Goal: Task Accomplishment & Management: Use online tool/utility

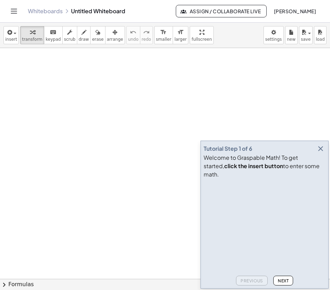
click at [322, 153] on icon "button" at bounding box center [321, 149] width 8 height 8
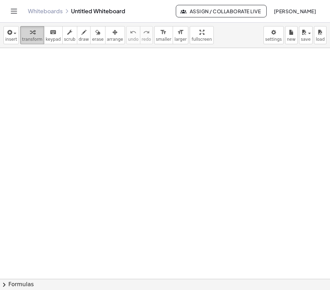
click at [28, 41] on span "transform" at bounding box center [32, 39] width 21 height 5
click at [33, 36] on button "transform" at bounding box center [32, 35] width 24 height 18
click at [8, 36] on icon "button" at bounding box center [9, 32] width 6 height 8
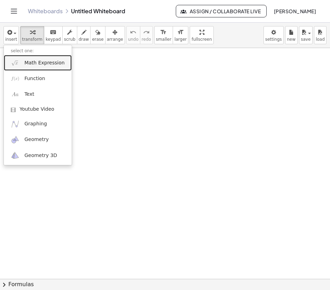
click at [40, 66] on span "Math Expression" at bounding box center [44, 63] width 40 height 7
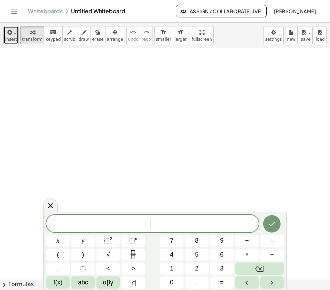
click at [15, 38] on span "insert" at bounding box center [11, 39] width 12 height 5
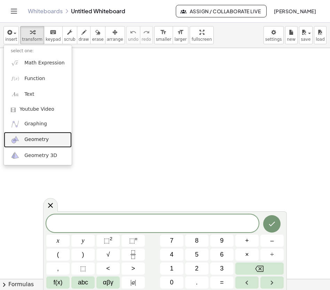
click at [39, 141] on span "Geometry" at bounding box center [36, 139] width 24 height 7
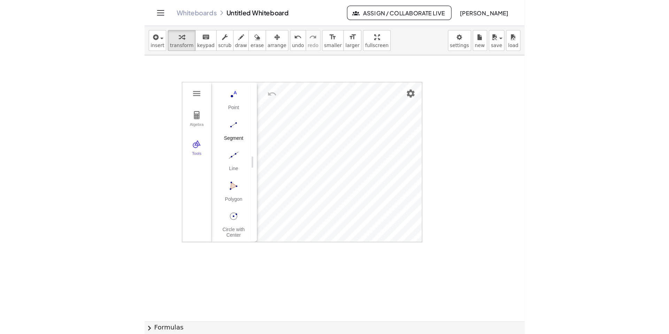
scroll to position [72, 0]
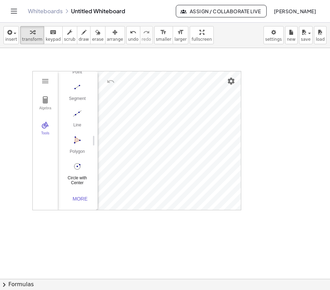
click at [77, 171] on button "Circle with Center through Point" at bounding box center [77, 173] width 28 height 25
click at [52, 109] on div "Algebra" at bounding box center [45, 111] width 22 height 10
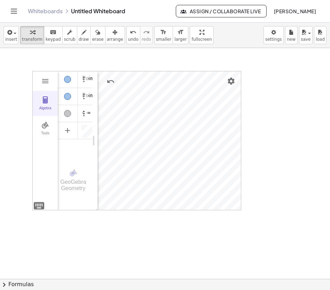
click at [52, 109] on div "Algebra" at bounding box center [45, 111] width 22 height 10
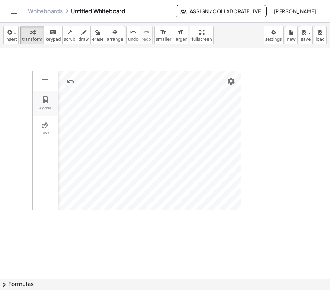
click at [49, 102] on img "Geometry" at bounding box center [45, 100] width 8 height 8
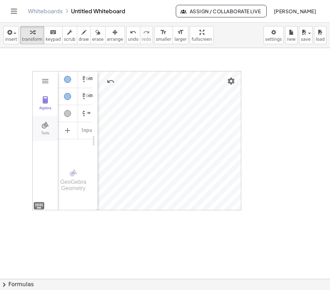
click at [46, 129] on img "Geometry" at bounding box center [45, 125] width 8 height 8
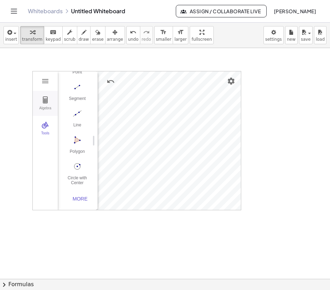
click at [44, 105] on button "Algebra" at bounding box center [45, 103] width 25 height 25
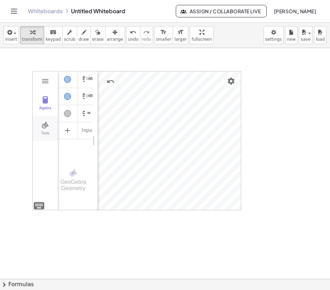
click at [43, 133] on div "Tools" at bounding box center [45, 136] width 22 height 10
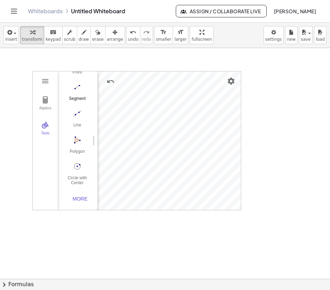
click at [81, 89] on img "Segment. Select two points or positions" at bounding box center [77, 87] width 28 height 11
click at [80, 89] on img "Segment. Select two points or positions" at bounding box center [77, 87] width 28 height 11
click at [78, 114] on img "Line. Select two points or positions" at bounding box center [77, 113] width 28 height 11
click at [84, 115] on button "Line" at bounding box center [77, 120] width 28 height 25
click at [82, 113] on img "Line. Select two points or positions" at bounding box center [77, 113] width 28 height 11
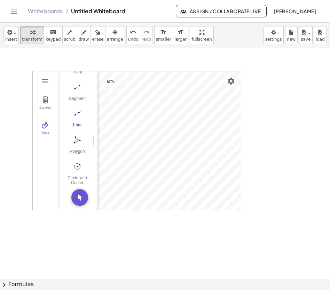
click at [80, 112] on img "Line. Select two points or positions" at bounding box center [77, 113] width 28 height 11
click at [52, 100] on button "Algebra" at bounding box center [45, 103] width 25 height 25
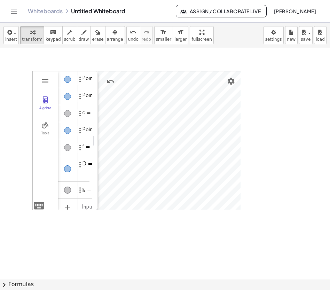
click at [53, 79] on div "Algebra Tools" at bounding box center [45, 140] width 25 height 139
click at [44, 113] on div "Algebra" at bounding box center [45, 111] width 22 height 10
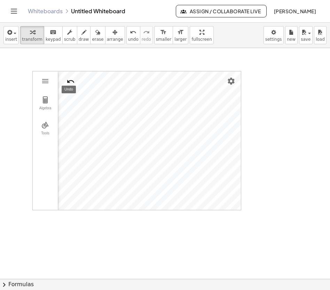
click at [73, 81] on img "Undo" at bounding box center [71, 81] width 8 height 8
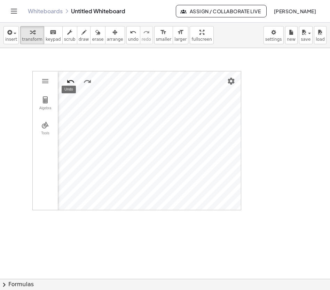
click at [73, 81] on img "Undo" at bounding box center [71, 81] width 8 height 8
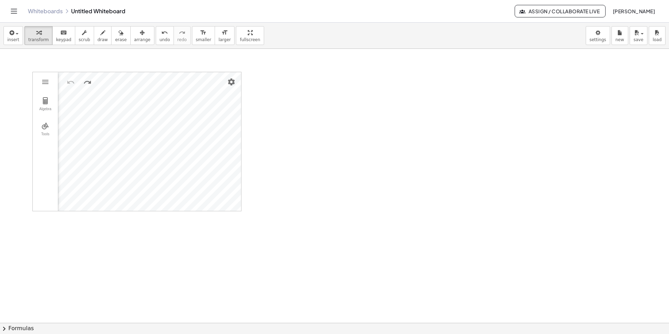
drag, startPoint x: 229, startPoint y: 212, endPoint x: 266, endPoint y: 220, distance: 38.6
click at [270, 222] on div at bounding box center [334, 323] width 669 height 548
click at [240, 217] on div "Algebra Tools Input… GeoGebra Geometry Basic Tools Move Point Segment Line Poly…" at bounding box center [334, 323] width 669 height 548
click at [12, 33] on icon "button" at bounding box center [11, 33] width 6 height 8
click at [139, 39] on span "arrange" at bounding box center [142, 39] width 16 height 5
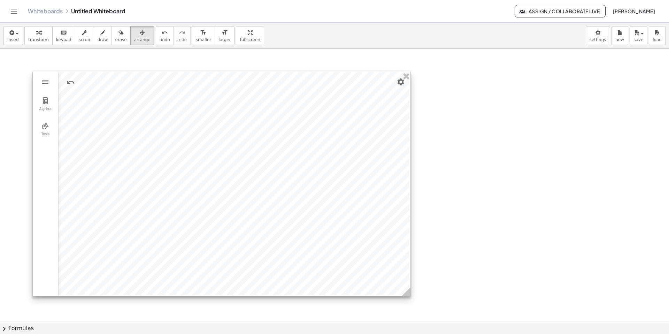
drag, startPoint x: 239, startPoint y: 207, endPoint x: 413, endPoint y: 295, distance: 195.1
click at [330, 290] on icon at bounding box center [406, 291] width 9 height 9
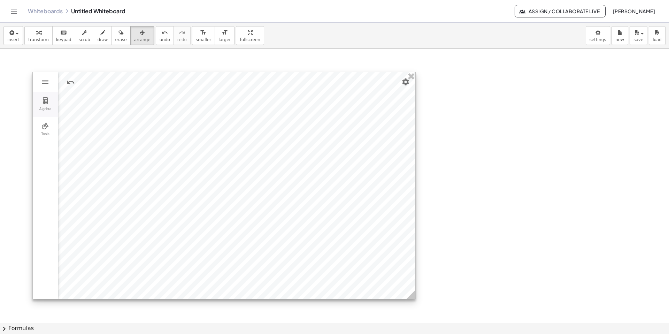
click at [49, 103] on img "Geometry" at bounding box center [45, 101] width 8 height 8
click at [47, 131] on button "Tools" at bounding box center [45, 129] width 25 height 25
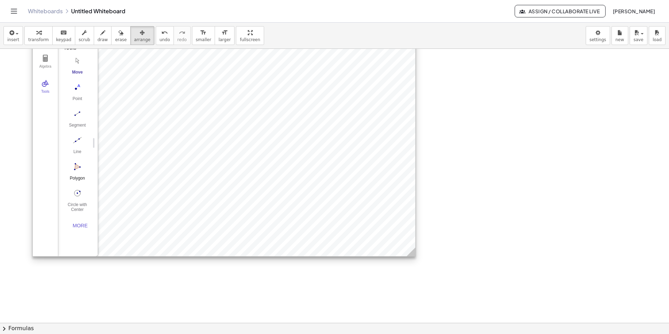
scroll to position [42, 0]
click at [79, 195] on img "Circle with Center through Point. Select center point, then point on circle" at bounding box center [77, 193] width 28 height 11
click at [224, 144] on div at bounding box center [224, 143] width 383 height 227
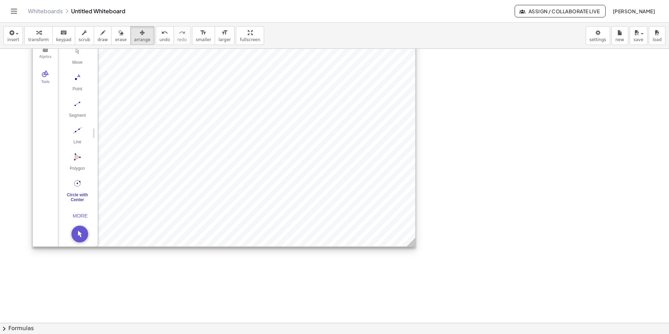
scroll to position [0, 0]
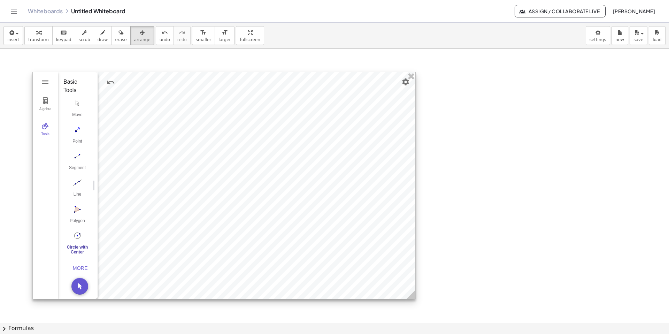
click at [78, 237] on img "Circle with Center through Point. Select center point, then point on circle" at bounding box center [77, 235] width 28 height 11
click at [221, 192] on div at bounding box center [224, 185] width 383 height 227
click at [78, 234] on img "Circle with Center through Point. Select center point, then point on circle" at bounding box center [77, 235] width 28 height 11
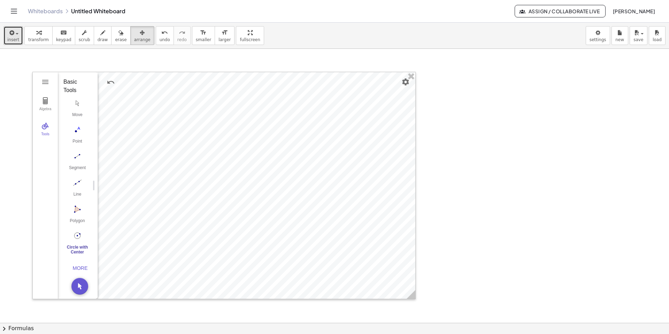
click at [17, 37] on span "insert" at bounding box center [13, 39] width 12 height 5
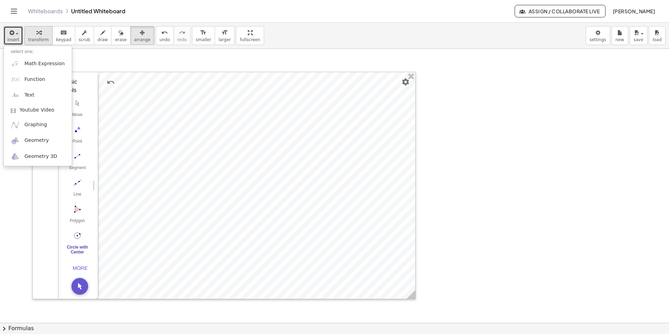
click at [33, 42] on button "transform" at bounding box center [38, 35] width 28 height 19
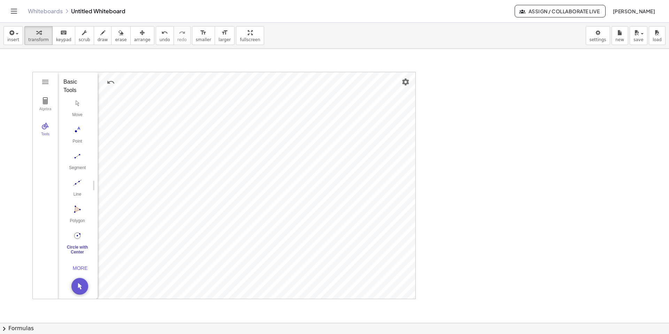
click at [82, 239] on img "Circle with Center through Point. Select center point, then point on circle" at bounding box center [77, 235] width 28 height 11
click at [77, 160] on img "Segment. Select two points or positions" at bounding box center [77, 156] width 28 height 11
click at [80, 103] on img "Move. Drag or select object" at bounding box center [77, 103] width 28 height 11
click at [98, 39] on span "draw" at bounding box center [103, 39] width 10 height 5
drag, startPoint x: 259, startPoint y: 134, endPoint x: 256, endPoint y: 181, distance: 46.8
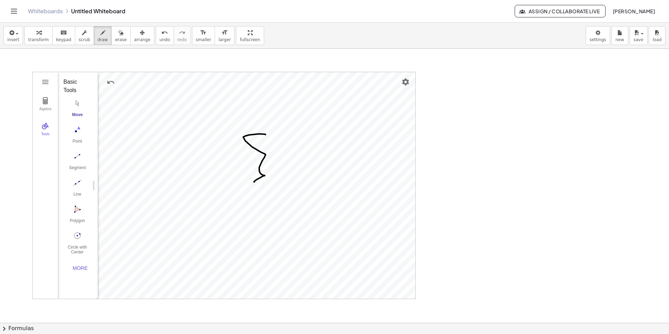
click at [254, 181] on div at bounding box center [334, 323] width 669 height 548
drag, startPoint x: 275, startPoint y: 161, endPoint x: 255, endPoint y: 170, distance: 21.2
click at [256, 170] on div at bounding box center [334, 323] width 669 height 548
click at [79, 163] on div at bounding box center [334, 323] width 669 height 548
click at [200, 274] on div at bounding box center [334, 323] width 669 height 548
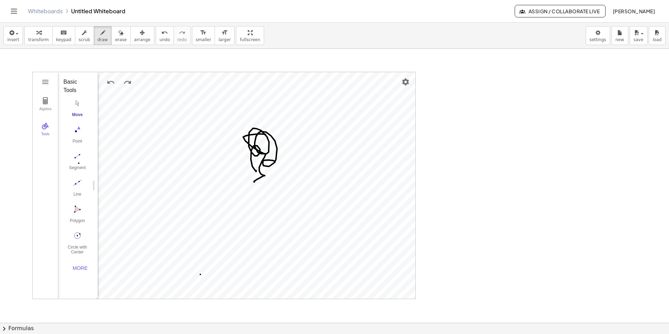
click at [317, 228] on div at bounding box center [334, 323] width 669 height 548
click at [82, 163] on div at bounding box center [334, 323] width 669 height 548
click at [40, 33] on div "button" at bounding box center [38, 32] width 21 height 8
click at [75, 187] on img "Line. Select two points or positions" at bounding box center [77, 182] width 28 height 11
click at [76, 160] on img "Segment. Select two points or positions" at bounding box center [77, 156] width 28 height 11
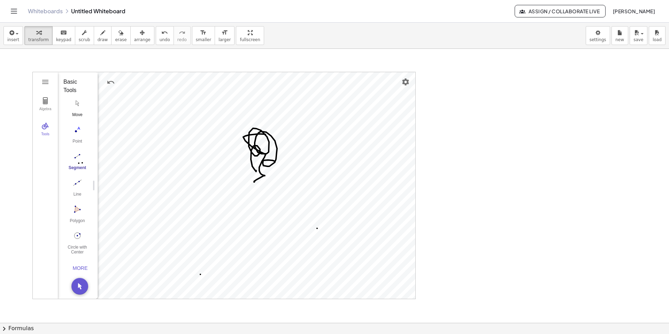
click at [76, 105] on img "Move. Drag or select object" at bounding box center [77, 103] width 28 height 11
click at [142, 37] on button "arrange" at bounding box center [142, 35] width 24 height 19
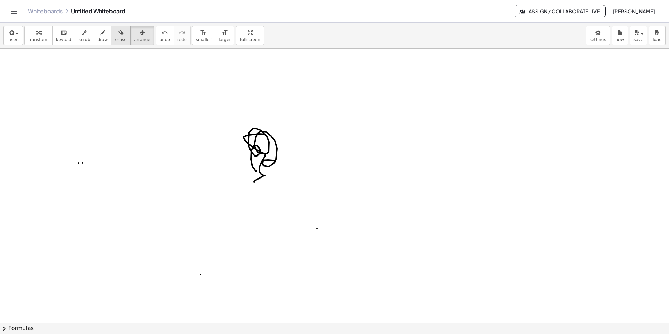
click at [112, 36] on button "erase" at bounding box center [120, 35] width 19 height 19
drag, startPoint x: 86, startPoint y: 148, endPoint x: 284, endPoint y: 231, distance: 215.2
click at [300, 259] on div at bounding box center [334, 323] width 669 height 548
click at [16, 34] on div "button" at bounding box center [13, 32] width 12 height 8
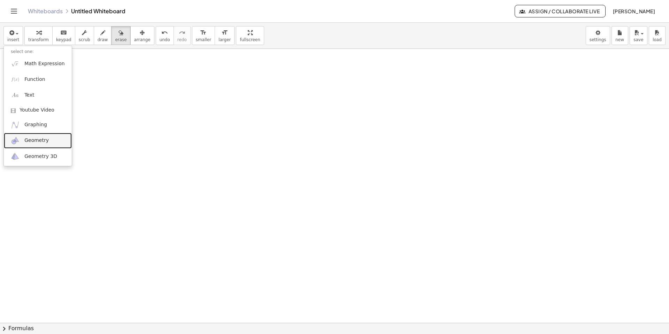
click at [36, 137] on span "Geometry" at bounding box center [36, 140] width 24 height 7
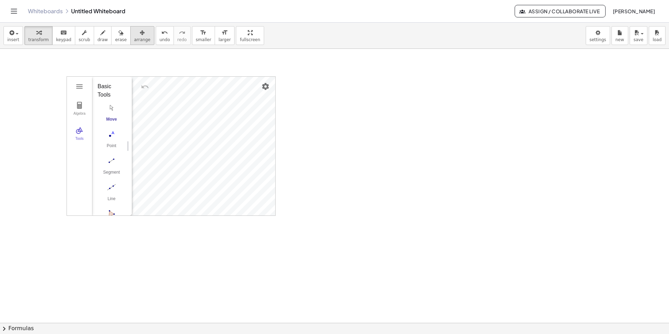
click at [144, 35] on div "button" at bounding box center [142, 32] width 16 height 8
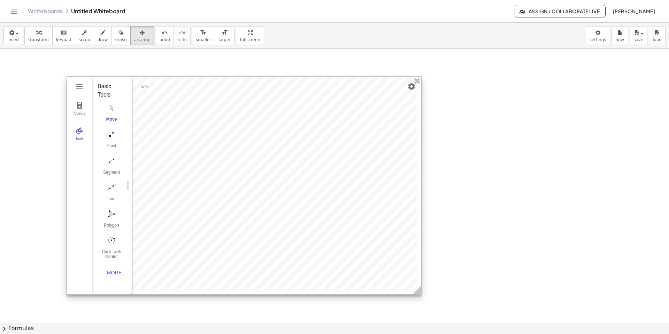
drag, startPoint x: 273, startPoint y: 212, endPoint x: 412, endPoint y: 290, distance: 159.4
click at [330, 290] on icon at bounding box center [417, 289] width 9 height 9
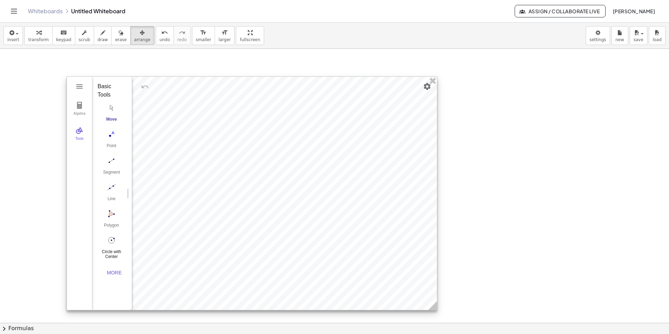
click at [113, 241] on img "Circle with Center through Point. Select center point, then point on circle" at bounding box center [112, 240] width 28 height 11
click at [250, 191] on div at bounding box center [252, 193] width 370 height 233
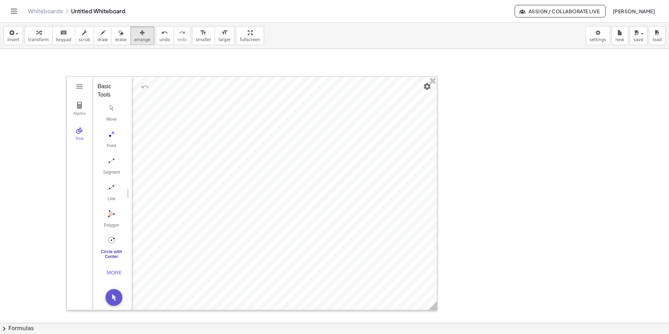
click at [43, 49] on div at bounding box center [334, 323] width 669 height 548
click at [43, 40] on span "transform" at bounding box center [38, 39] width 21 height 5
click at [113, 163] on img "Segment. Select two points or positions" at bounding box center [112, 160] width 28 height 11
click at [114, 187] on img "Line. Select two points or positions" at bounding box center [112, 187] width 28 height 11
click at [116, 113] on img "Move. Drag or select object" at bounding box center [112, 107] width 28 height 11
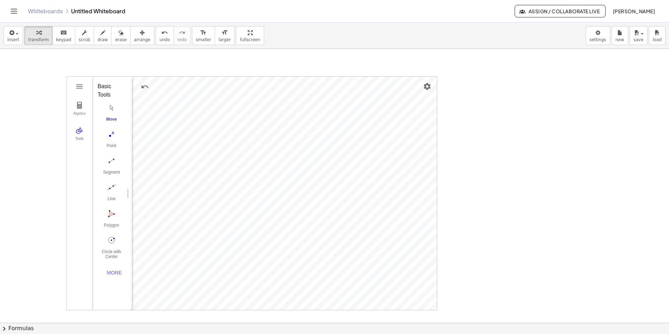
click at [111, 70] on div "Algebra Tools Point A Point B c = Circle through B with center A f = Segment A,…" at bounding box center [334, 323] width 669 height 548
click at [112, 247] on button "Circle with Center through Point" at bounding box center [112, 246] width 28 height 25
click at [126, 146] on div "Algebra Tools Point A Point B c = Circle through B with center A f = Segment A,…" at bounding box center [252, 193] width 370 height 233
click at [80, 112] on div "Algebra" at bounding box center [79, 117] width 22 height 10
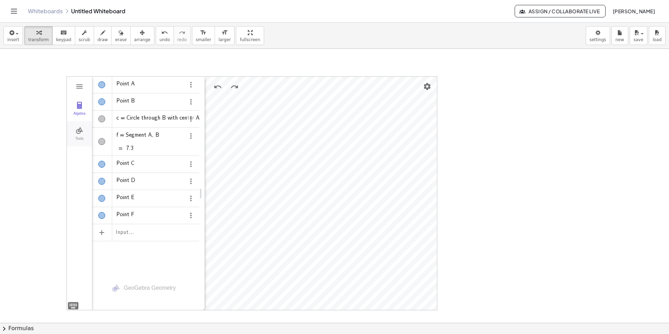
click at [90, 137] on div "Tools" at bounding box center [79, 142] width 22 height 10
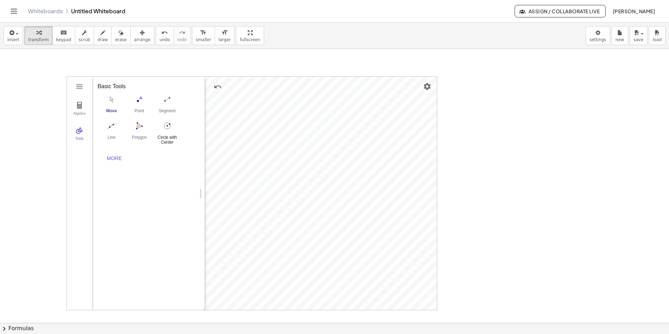
click at [162, 128] on img "Circle with Center through Point. Select center point, then point on circle" at bounding box center [167, 125] width 28 height 11
drag, startPoint x: 136, startPoint y: 100, endPoint x: 204, endPoint y: 120, distance: 71.1
click at [136, 100] on img "Point. Select position or line, function, or curve" at bounding box center [139, 99] width 28 height 11
click at [165, 101] on img "Segment. Select two points or positions" at bounding box center [167, 99] width 28 height 11
click at [110, 103] on img "Move. Drag or select object" at bounding box center [112, 99] width 28 height 11
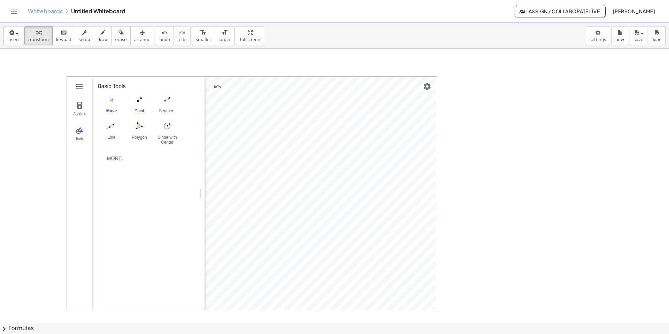
click at [148, 94] on img "Point. Select position or line, function, or curve" at bounding box center [139, 99] width 28 height 11
drag, startPoint x: 171, startPoint y: 105, endPoint x: 191, endPoint y: 142, distance: 42.1
click at [171, 106] on button "Segment" at bounding box center [167, 105] width 28 height 25
click at [137, 103] on img "Point. Select position or line, function, or curve" at bounding box center [139, 99] width 28 height 11
click at [169, 100] on img "Segment. Select two points or positions" at bounding box center [167, 99] width 28 height 11
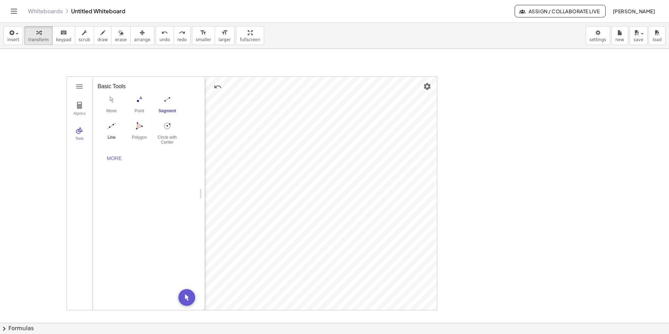
click at [112, 128] on img "Line. Select two points or positions" at bounding box center [112, 125] width 28 height 11
click at [110, 133] on button "Line" at bounding box center [112, 132] width 28 height 25
click at [112, 103] on img "Move. Drag or select object" at bounding box center [112, 99] width 28 height 11
click at [166, 123] on img "Circle with Center through Point. Select center point, then point on circle" at bounding box center [167, 125] width 28 height 11
click at [178, 95] on img "Segment. Select two points or positions" at bounding box center [167, 99] width 28 height 11
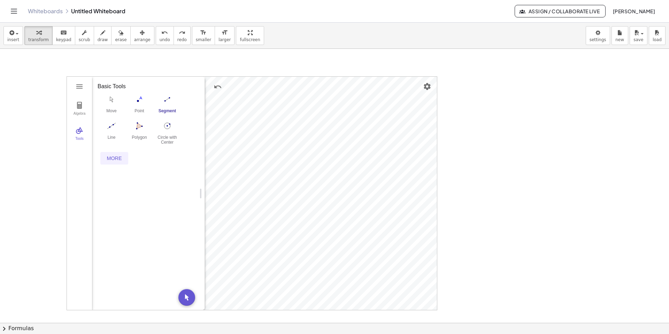
click at [106, 156] on div "More" at bounding box center [114, 158] width 22 height 6
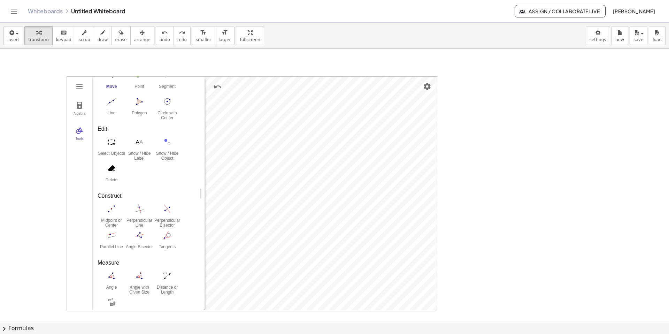
scroll to position [62, 0]
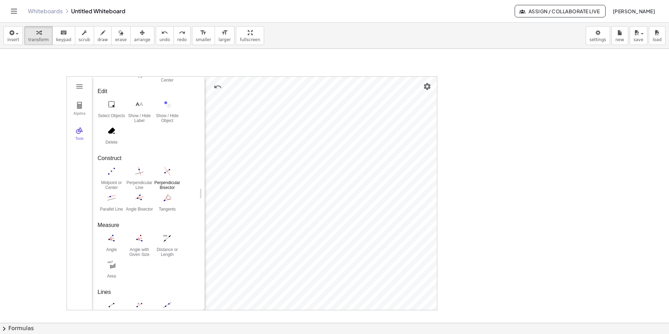
click at [167, 172] on img "Perpendicular Bisector. Select two points or one segment" at bounding box center [167, 171] width 28 height 11
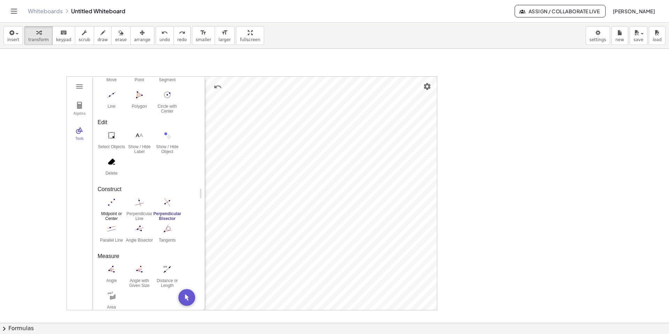
scroll to position [0, 0]
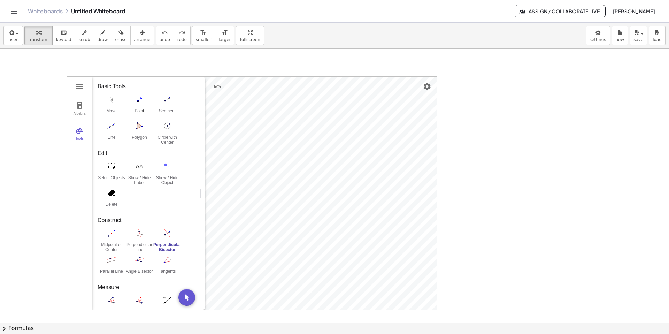
click at [142, 98] on img "Point. Select position or line, function, or curve" at bounding box center [139, 99] width 28 height 11
click at [158, 102] on img "Segment. Select two points or positions" at bounding box center [167, 99] width 28 height 11
click at [166, 102] on img "Segment. Select two points or positions" at bounding box center [167, 99] width 28 height 11
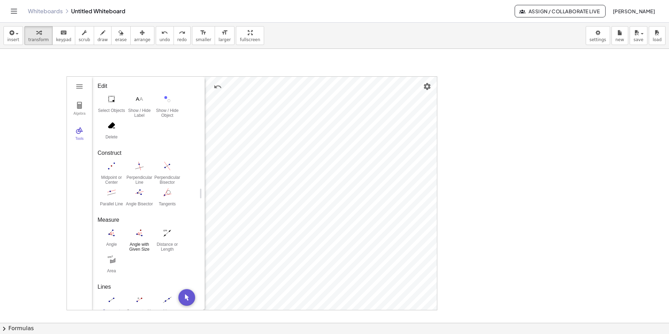
scroll to position [68, 0]
click at [112, 234] on img "Angle. Select three points or two lines" at bounding box center [112, 232] width 28 height 11
click at [168, 238] on button "Distance or Length" at bounding box center [167, 239] width 28 height 25
click at [164, 235] on img "Distance or Length. Select two points, a segment, polygon or circle" at bounding box center [167, 232] width 28 height 11
click at [17, 41] on span "insert" at bounding box center [13, 39] width 12 height 5
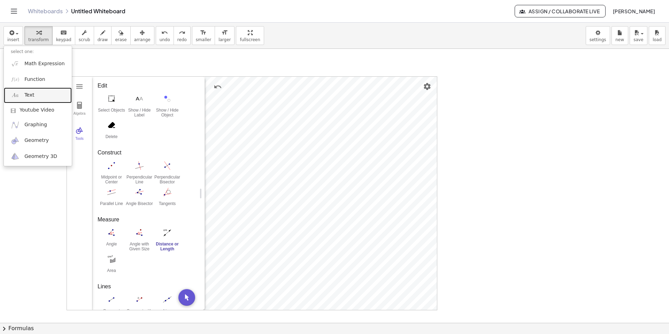
click at [33, 96] on span "Text" at bounding box center [29, 95] width 10 height 7
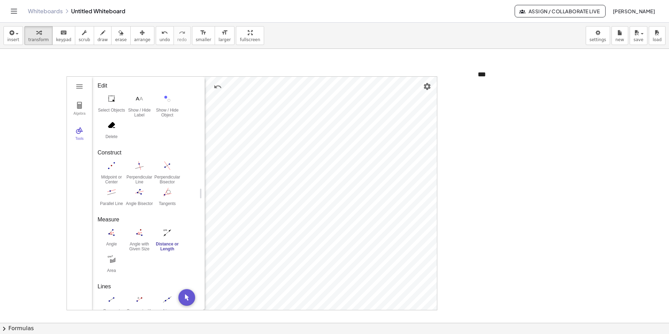
click at [330, 101] on div at bounding box center [334, 323] width 669 height 548
click at [330, 97] on div at bounding box center [334, 323] width 669 height 548
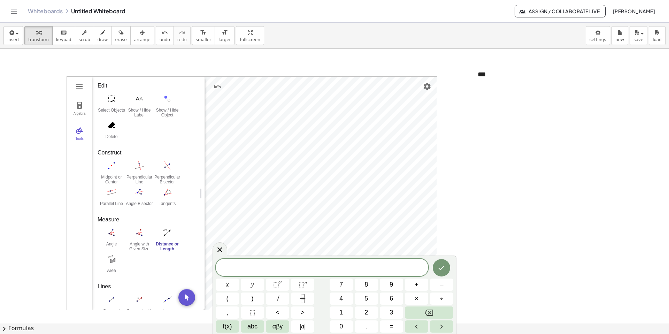
click at [330, 95] on div at bounding box center [334, 323] width 669 height 548
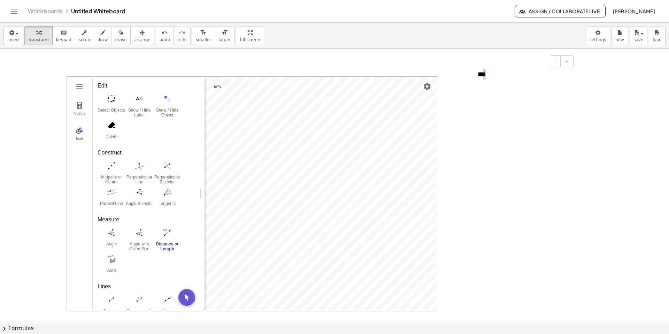
drag, startPoint x: 487, startPoint y: 78, endPoint x: 469, endPoint y: 96, distance: 24.9
click at [330, 96] on div "Algebra Tools Point A Point B c = Circle through B with center A f = Segment A,…" at bounding box center [334, 323] width 669 height 548
drag, startPoint x: 489, startPoint y: 104, endPoint x: 449, endPoint y: 108, distance: 40.3
click at [330, 104] on div at bounding box center [334, 323] width 669 height 548
click at [130, 40] on button "arrange" at bounding box center [142, 35] width 24 height 19
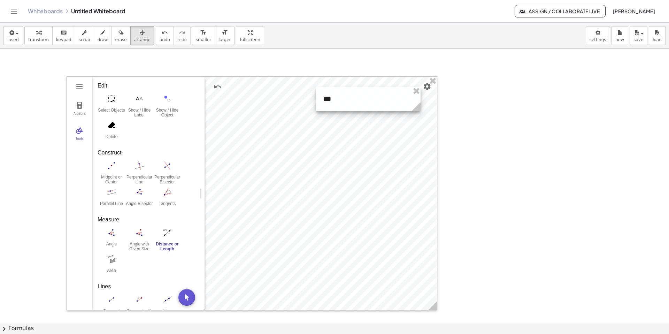
drag, startPoint x: 484, startPoint y: 80, endPoint x: 332, endPoint y: 104, distance: 153.4
click at [330, 104] on div at bounding box center [368, 99] width 105 height 24
click at [330, 105] on div at bounding box center [334, 323] width 669 height 548
drag, startPoint x: 357, startPoint y: 109, endPoint x: 360, endPoint y: 96, distance: 13.9
click at [330, 96] on div at bounding box center [371, 99] width 105 height 24
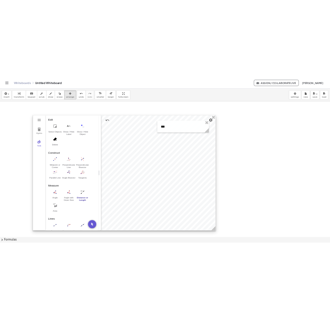
scroll to position [0, 0]
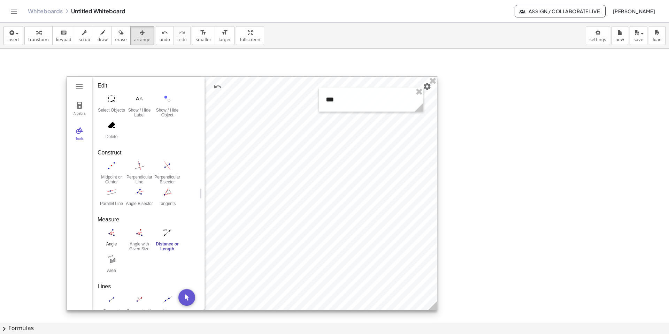
click at [110, 237] on img "Angle. Select three points or two lines" at bounding box center [112, 232] width 28 height 11
click at [326, 202] on div at bounding box center [252, 193] width 370 height 233
click at [110, 236] on img "Angle. Select three points or two lines" at bounding box center [112, 232] width 28 height 11
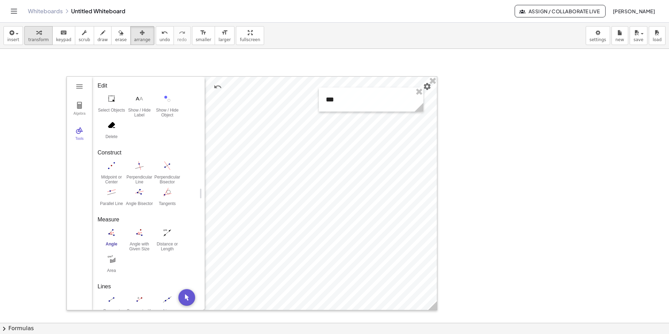
click at [44, 30] on div "button" at bounding box center [38, 32] width 21 height 8
click at [115, 232] on img "Angle. Select three points or two lines" at bounding box center [112, 232] width 28 height 11
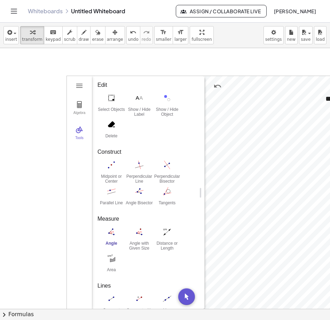
click at [174, 124] on div "Algebra Tools Point A Point B c = Circle through B with center A f = Segment A,…" at bounding box center [252, 192] width 370 height 233
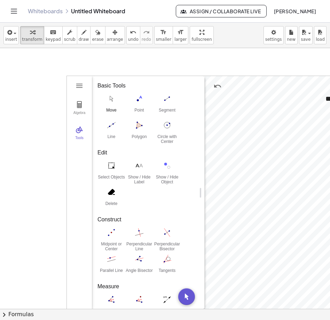
click at [108, 108] on div "Move" at bounding box center [112, 113] width 28 height 10
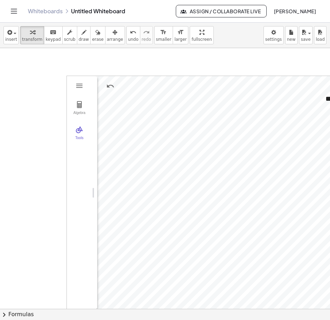
drag, startPoint x: 202, startPoint y: 198, endPoint x: 90, endPoint y: 202, distance: 111.6
click at [79, 133] on img "Geometry" at bounding box center [79, 129] width 8 height 8
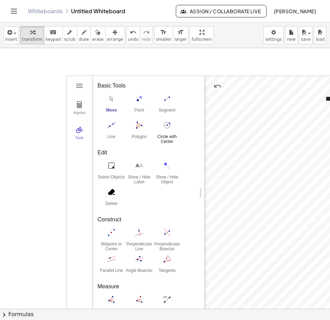
click at [169, 127] on img "Circle with Center through Point. Select center point, then point on circle" at bounding box center [167, 125] width 28 height 11
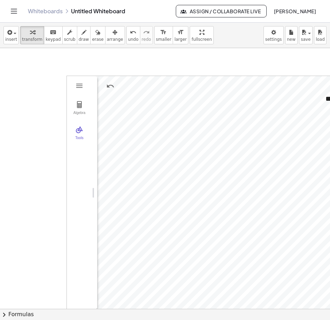
drag, startPoint x: 201, startPoint y: 197, endPoint x: 89, endPoint y: 212, distance: 112.5
click at [79, 132] on img "Geometry" at bounding box center [79, 129] width 8 height 8
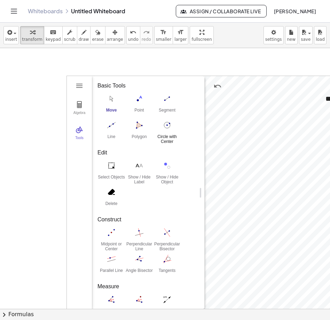
click at [168, 125] on img "Circle with Center through Point. Select center point, then point on circle" at bounding box center [167, 125] width 28 height 11
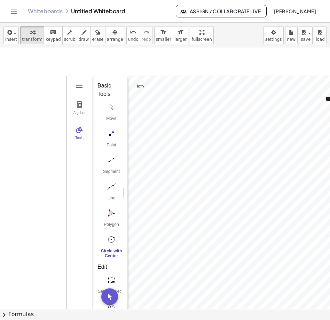
drag, startPoint x: 202, startPoint y: 193, endPoint x: 103, endPoint y: 204, distance: 99.6
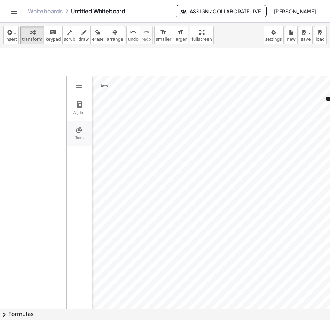
click at [83, 128] on img "Geometry" at bounding box center [79, 129] width 8 height 8
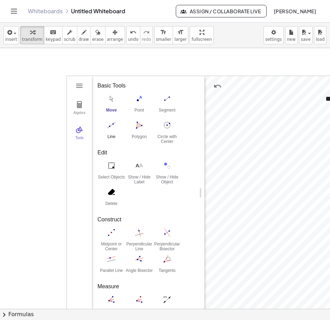
click at [115, 128] on img "Line. Select two points or positions" at bounding box center [112, 125] width 28 height 11
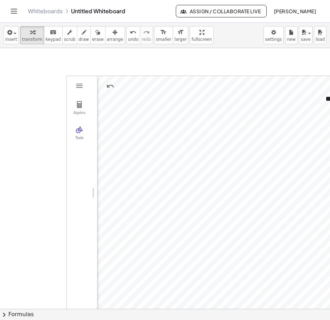
drag, startPoint x: 202, startPoint y: 194, endPoint x: 54, endPoint y: 197, distance: 148.5
drag, startPoint x: 81, startPoint y: 135, endPoint x: 132, endPoint y: 161, distance: 56.7
click at [82, 135] on button "Tools" at bounding box center [79, 133] width 25 height 25
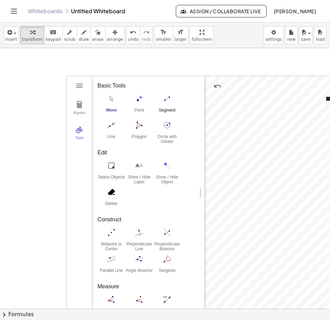
click at [162, 105] on button "Segment" at bounding box center [167, 105] width 28 height 25
click at [110, 107] on button "Move" at bounding box center [112, 105] width 28 height 25
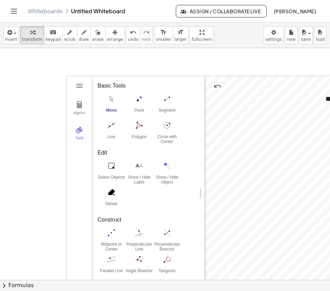
drag, startPoint x: 242, startPoint y: 59, endPoint x: 307, endPoint y: 25, distance: 73.1
click at [308, 25] on div "insert select one: Math Expression Function Text Youtube Video Graphing Geometr…" at bounding box center [165, 157] width 330 height 268
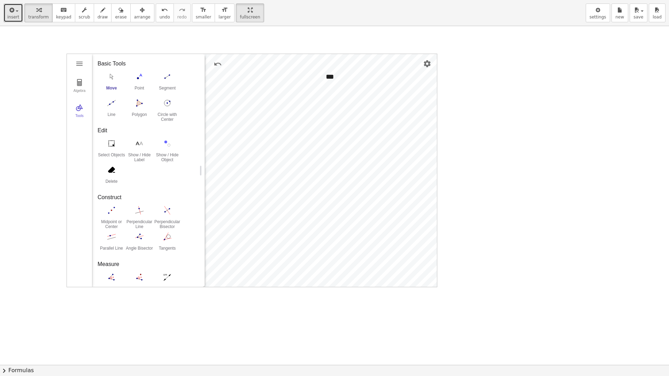
click at [13, 14] on button "insert" at bounding box center [13, 12] width 20 height 19
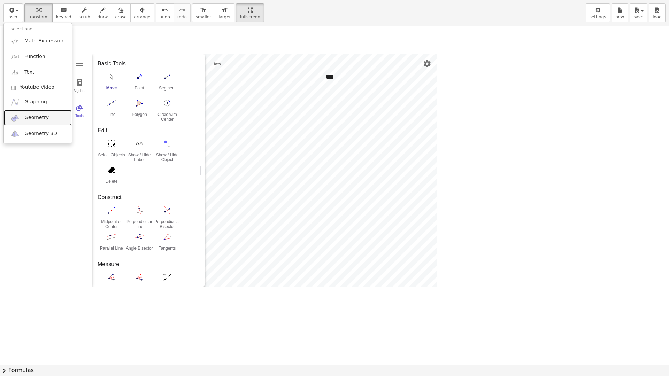
click at [33, 113] on link "Geometry" at bounding box center [38, 118] width 68 height 16
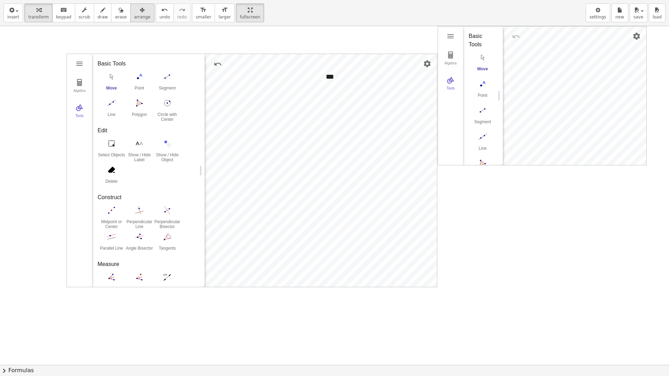
click at [137, 14] on button "arrange" at bounding box center [142, 12] width 24 height 19
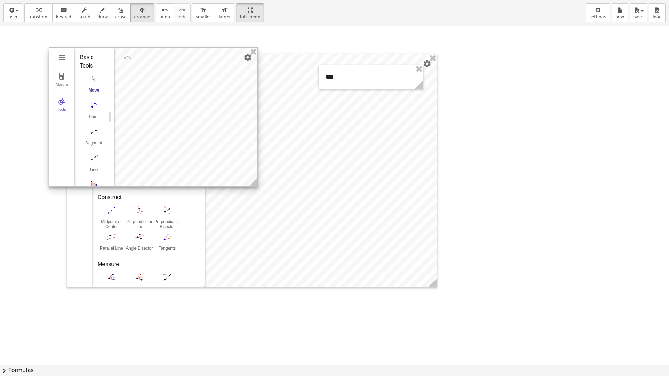
drag, startPoint x: 619, startPoint y: 139, endPoint x: 249, endPoint y: 188, distance: 373.3
click at [230, 160] on div at bounding box center [153, 117] width 208 height 139
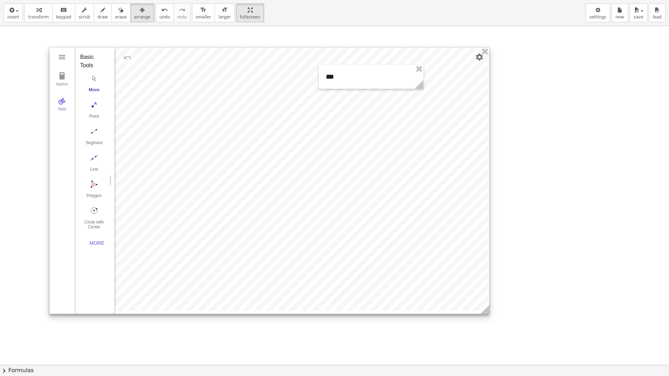
drag, startPoint x: 255, startPoint y: 182, endPoint x: 401, endPoint y: 272, distance: 171.4
click at [330, 290] on icon at bounding box center [485, 309] width 9 height 9
click at [95, 220] on div "Circle with Center through Point" at bounding box center [94, 225] width 28 height 10
click at [267, 186] on div at bounding box center [269, 181] width 441 height 269
click at [100, 209] on img "Circle with Center through Point. Select center point, then point on circle" at bounding box center [94, 210] width 28 height 11
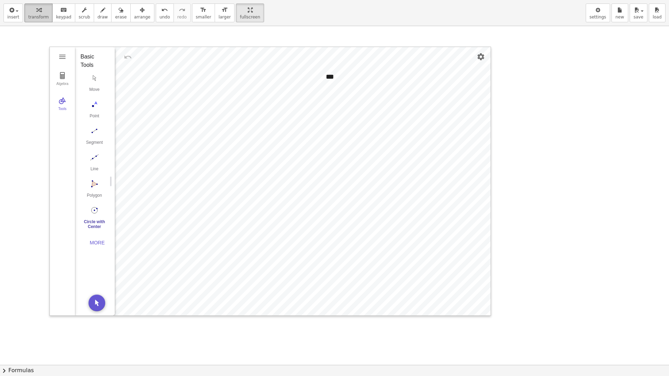
click at [45, 18] on span "transform" at bounding box center [38, 17] width 21 height 5
click at [99, 134] on img "Segment. Select two points or positions" at bounding box center [94, 130] width 28 height 11
click at [91, 138] on button "Segment" at bounding box center [94, 137] width 28 height 25
click at [97, 131] on img "Segment. Select two points or positions" at bounding box center [94, 130] width 28 height 11
click at [89, 158] on img "Line. Select two points or positions" at bounding box center [94, 157] width 28 height 11
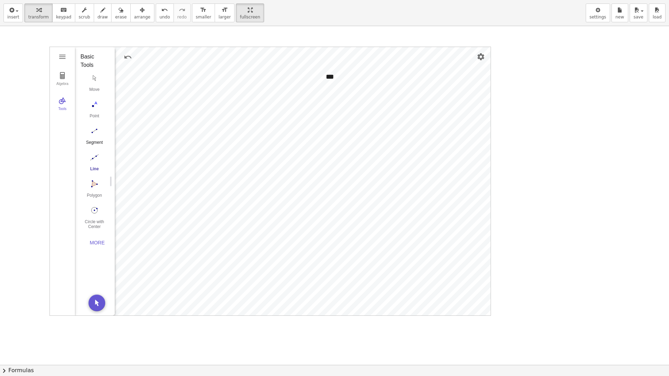
click at [97, 137] on button "Segment" at bounding box center [94, 137] width 28 height 25
click at [98, 242] on div "More" at bounding box center [97, 243] width 22 height 6
click at [330, 75] on div "***" at bounding box center [371, 77] width 105 height 24
click at [330, 79] on div "***" at bounding box center [371, 77] width 105 height 24
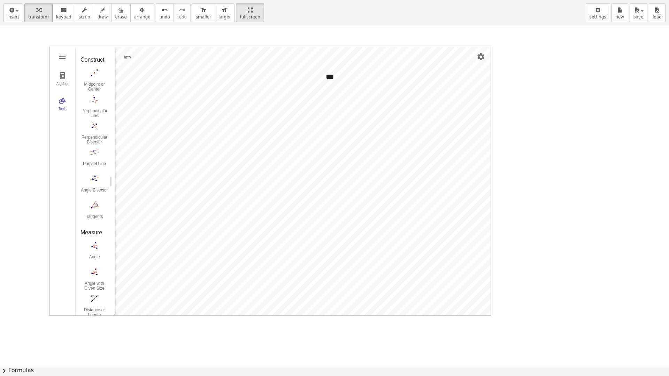
click at [330, 97] on div "Algebra Tools Point A Point B c = Circle through B with center A f = Segment A,…" at bounding box center [334, 365] width 669 height 678
click at [330, 76] on div "***" at bounding box center [371, 77] width 105 height 24
click at [330, 83] on div "***" at bounding box center [371, 77] width 105 height 24
click at [92, 249] on img "Angle. Select three points or two lines" at bounding box center [94, 245] width 28 height 11
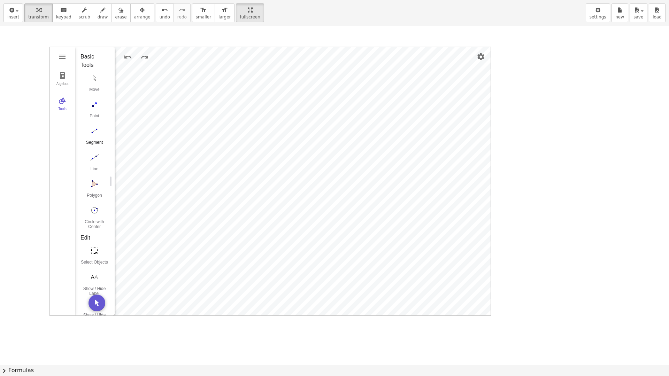
click at [99, 138] on button "Segment" at bounding box center [94, 137] width 28 height 25
click at [97, 207] on img "Distance or Length. Select two points, a segment, polygon or circle" at bounding box center [94, 210] width 28 height 11
click at [93, 211] on img "Distance or Length. Select two points, a segment, polygon or circle" at bounding box center [94, 210] width 28 height 11
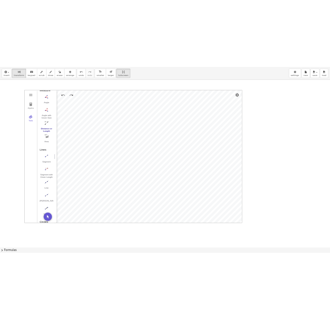
scroll to position [479, 0]
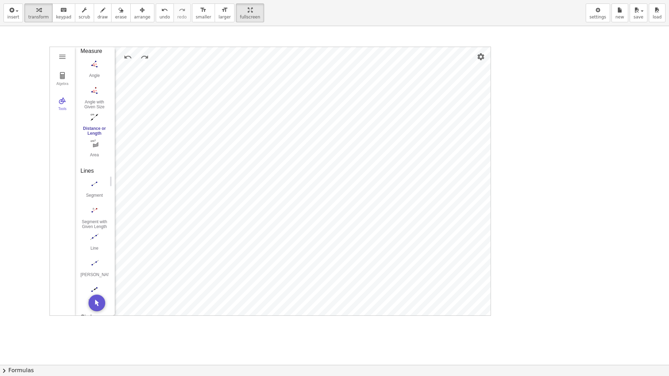
click at [93, 114] on img "Distance or Length. Select two points, a segment, polygon or circle" at bounding box center [94, 117] width 28 height 11
click at [56, 12] on div "keyboard" at bounding box center [63, 10] width 15 height 8
click at [21, 17] on button "insert" at bounding box center [13, 12] width 20 height 19
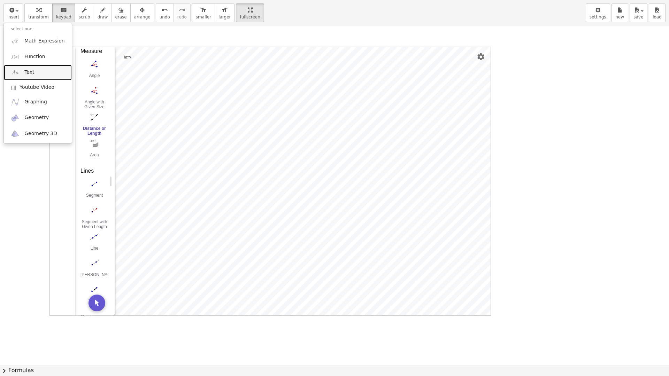
click at [31, 68] on link "Text" at bounding box center [38, 73] width 68 height 16
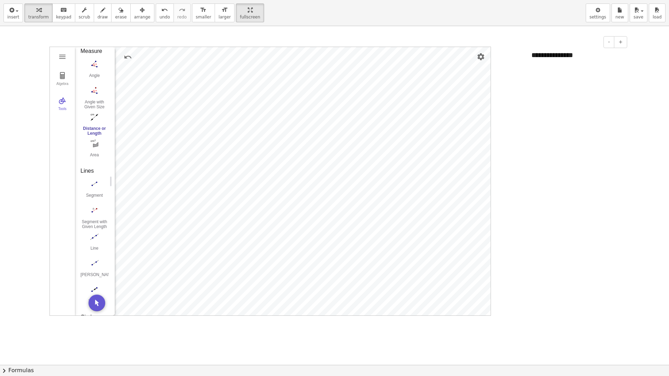
click at [330, 56] on div "**********" at bounding box center [576, 55] width 105 height 24
drag, startPoint x: 584, startPoint y: 87, endPoint x: 582, endPoint y: 65, distance: 22.7
click at [330, 88] on div at bounding box center [334, 365] width 669 height 678
drag, startPoint x: 565, startPoint y: 57, endPoint x: 559, endPoint y: 68, distance: 11.8
click at [330, 68] on div "Algebra Tools Point A Point B c = Circle through B with center A f = Segment A,…" at bounding box center [334, 365] width 669 height 678
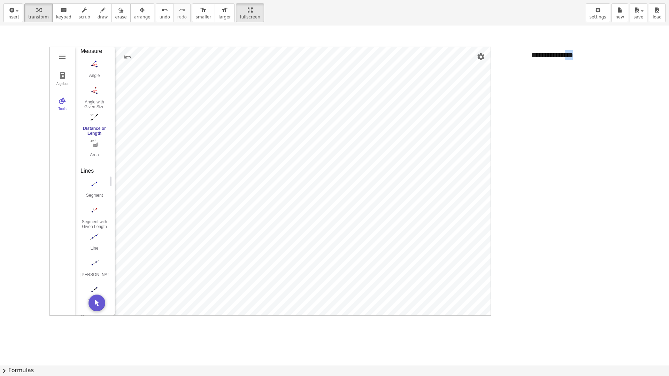
drag, startPoint x: 554, startPoint y: 101, endPoint x: 546, endPoint y: 85, distance: 17.6
click at [330, 101] on div at bounding box center [334, 365] width 669 height 678
click at [330, 56] on div "**********" at bounding box center [576, 55] width 105 height 24
click at [330, 57] on div "**********" at bounding box center [576, 55] width 105 height 24
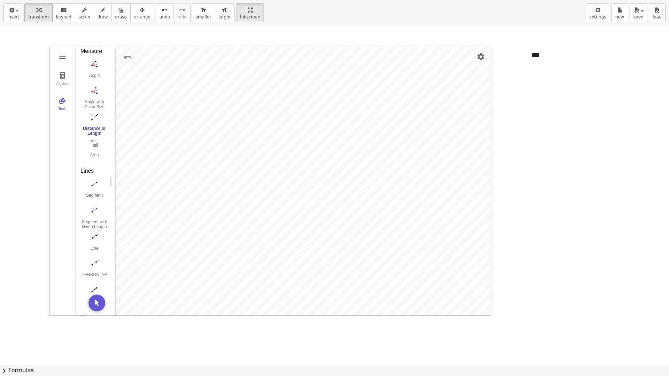
click at [330, 123] on div at bounding box center [334, 365] width 669 height 678
click at [134, 15] on span "arrange" at bounding box center [142, 17] width 16 height 5
drag, startPoint x: 534, startPoint y: 61, endPoint x: 320, endPoint y: 148, distance: 231.0
click at [320, 148] on div at bounding box center [361, 141] width 105 height 24
click at [330, 144] on div at bounding box center [363, 143] width 105 height 24
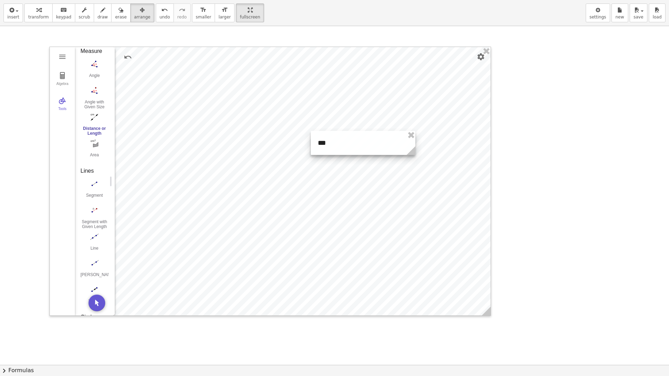
click at [330, 144] on div at bounding box center [363, 143] width 105 height 24
click at [330, 143] on div at bounding box center [363, 143] width 105 height 24
click at [325, 145] on div at bounding box center [363, 143] width 105 height 24
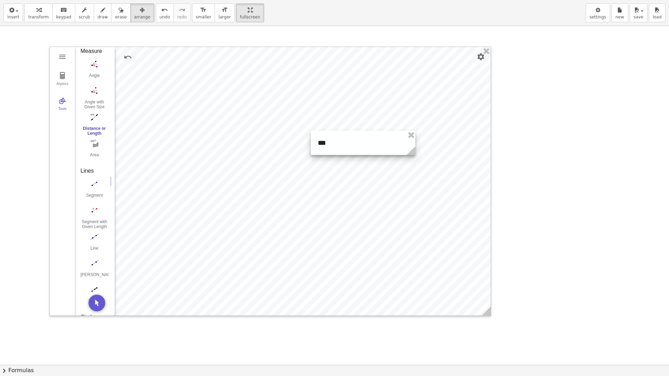
click at [325, 145] on div at bounding box center [363, 143] width 105 height 24
drag, startPoint x: 317, startPoint y: 144, endPoint x: 331, endPoint y: 145, distance: 14.0
click at [330, 145] on div at bounding box center [377, 145] width 105 height 24
drag, startPoint x: 345, startPoint y: 144, endPoint x: 337, endPoint y: 146, distance: 8.5
click at [330, 146] on div at bounding box center [368, 147] width 105 height 24
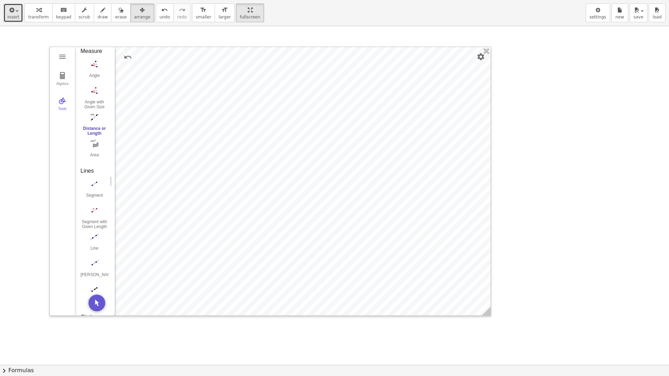
click at [11, 18] on span "insert" at bounding box center [13, 17] width 12 height 5
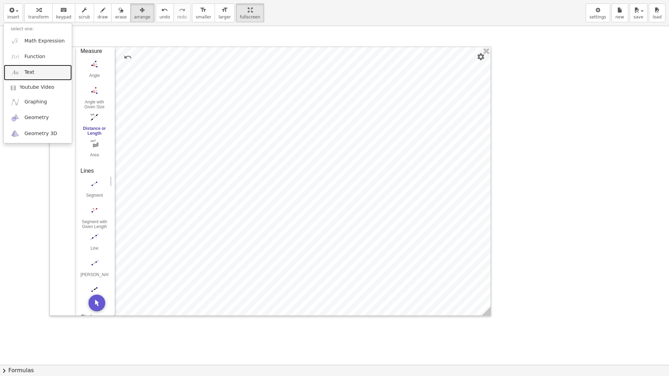
click at [24, 69] on link "Text" at bounding box center [38, 73] width 68 height 16
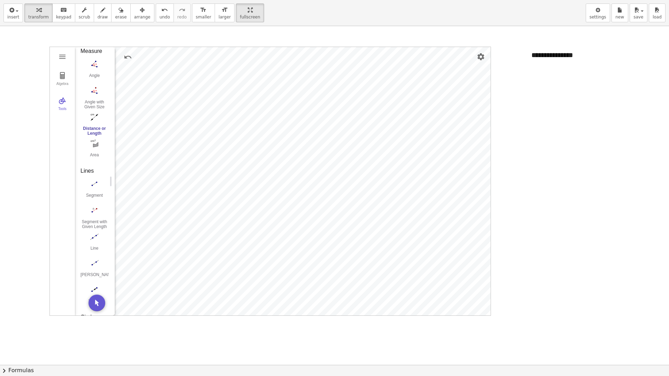
drag, startPoint x: 567, startPoint y: 112, endPoint x: 579, endPoint y: 77, distance: 36.9
click at [330, 112] on div at bounding box center [334, 365] width 669 height 678
click at [330, 58] on div "**********" at bounding box center [576, 55] width 105 height 24
click at [134, 17] on span "arrange" at bounding box center [142, 17] width 16 height 5
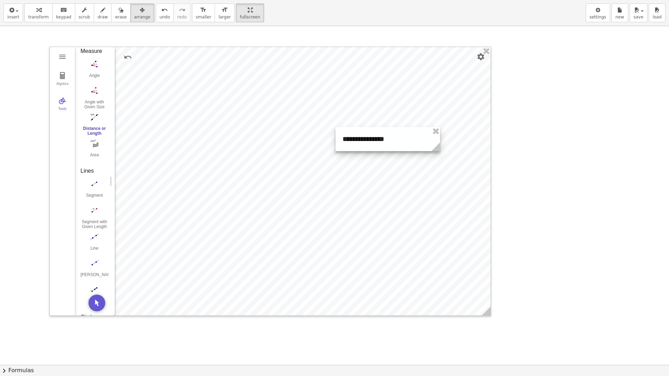
drag, startPoint x: 579, startPoint y: 54, endPoint x: 387, endPoint y: 138, distance: 209.9
click at [330, 138] on div at bounding box center [388, 139] width 105 height 24
click at [330, 144] on div at bounding box center [384, 138] width 105 height 24
click at [330, 137] on div at bounding box center [384, 138] width 105 height 24
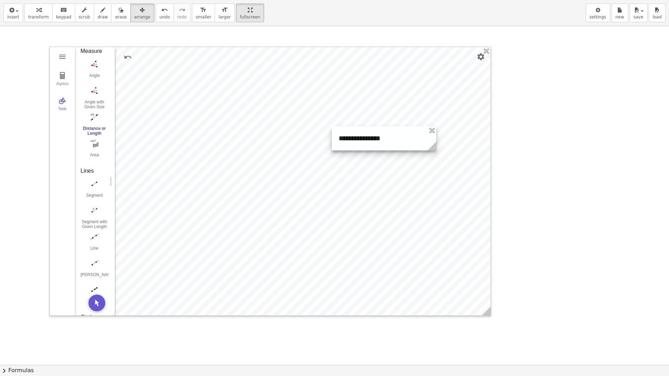
click at [330, 137] on div at bounding box center [384, 138] width 105 height 24
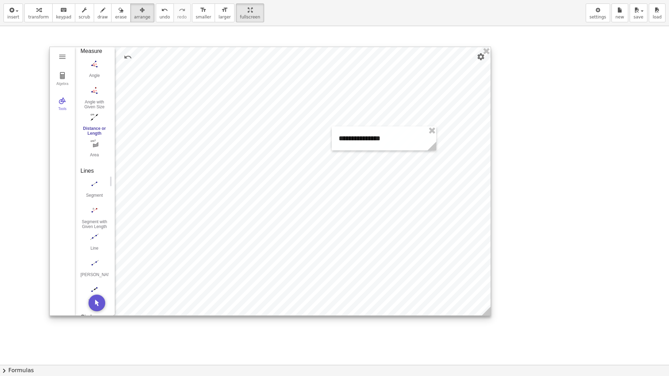
click at [330, 133] on div at bounding box center [270, 181] width 441 height 269
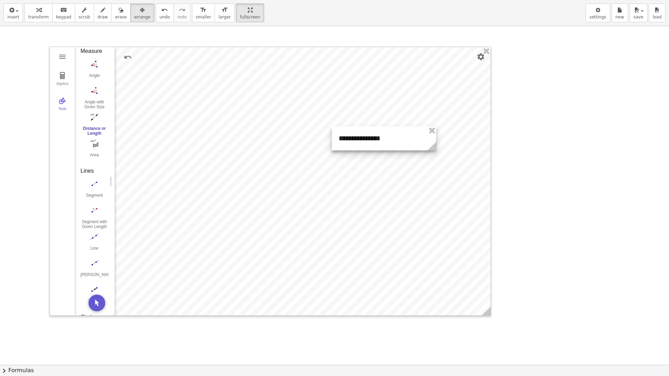
click at [330, 138] on div at bounding box center [384, 138] width 105 height 24
click at [27, 14] on button "transform" at bounding box center [38, 12] width 28 height 19
click at [330, 141] on div "**********" at bounding box center [384, 138] width 105 height 24
click at [330, 142] on div "**********" at bounding box center [384, 138] width 105 height 24
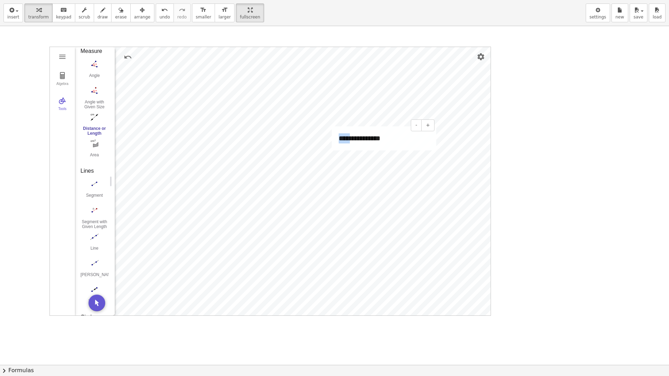
click at [330, 142] on div "**********" at bounding box center [384, 138] width 105 height 24
click at [330, 171] on div at bounding box center [334, 365] width 669 height 678
click at [330, 143] on div "***" at bounding box center [384, 138] width 105 height 24
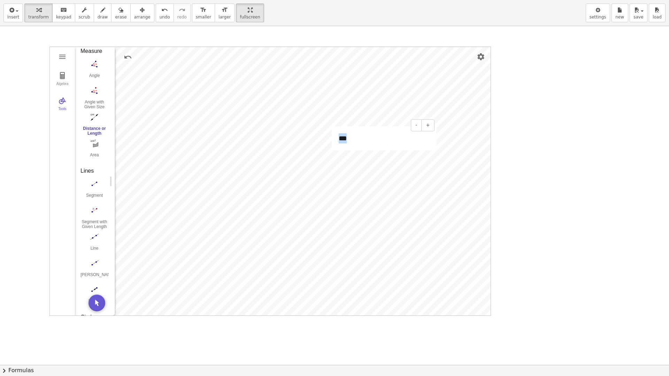
click at [330, 140] on div "***" at bounding box center [384, 138] width 105 height 24
click at [330, 149] on div "Algebra Tools Point A Point B c = Circle through B with center A f = Segment A,…" at bounding box center [334, 365] width 669 height 678
drag, startPoint x: 364, startPoint y: 143, endPoint x: 344, endPoint y: 146, distance: 20.5
click at [330, 146] on div "***" at bounding box center [384, 149] width 91 height 10
click at [330, 151] on div "***" at bounding box center [384, 149] width 91 height 10
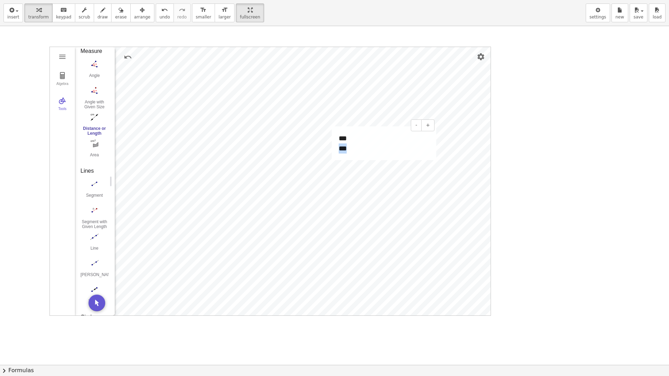
drag, startPoint x: 353, startPoint y: 146, endPoint x: 337, endPoint y: 148, distance: 16.5
click at [330, 148] on div "- + *** ***" at bounding box center [384, 143] width 105 height 34
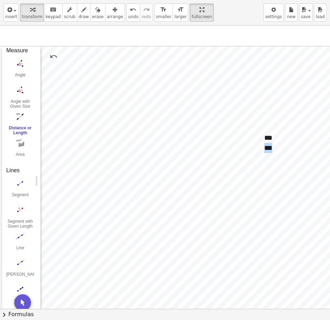
scroll to position [0, 89]
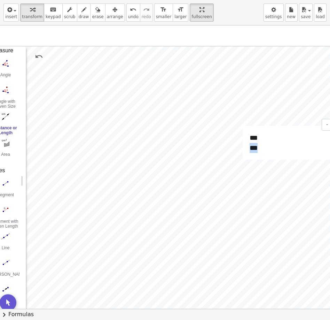
click at [262, 148] on div "***" at bounding box center [295, 148] width 91 height 10
drag, startPoint x: 266, startPoint y: 152, endPoint x: 248, endPoint y: 149, distance: 17.9
click at [248, 149] on div "- + *** ***" at bounding box center [295, 143] width 105 height 34
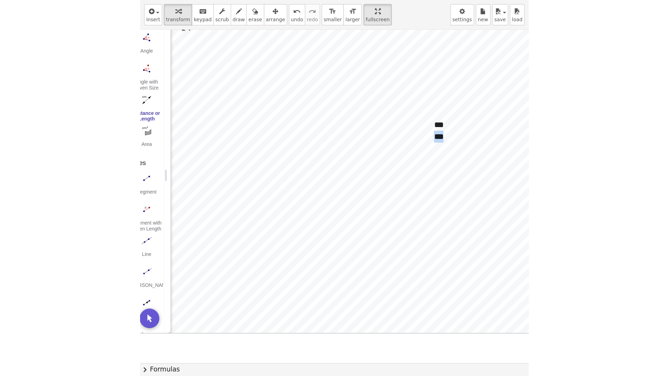
scroll to position [15, 89]
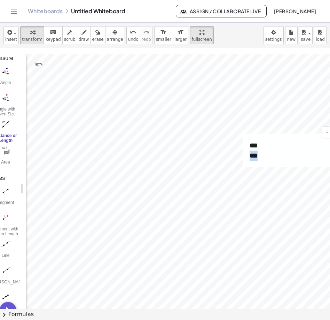
click at [263, 158] on div "***" at bounding box center [295, 156] width 91 height 10
click at [233, 161] on div "Algebra Tools Point A Point B c = Circle through B with center A f = Segment A,…" at bounding box center [76, 293] width 330 height 521
click at [228, 155] on div "Algebra Tools Point A Point B c = Circle through B with center A f = Segment A,…" at bounding box center [76, 293] width 330 height 521
drag, startPoint x: 270, startPoint y: 158, endPoint x: 245, endPoint y: 157, distance: 25.8
click at [245, 157] on div "- + *** ***" at bounding box center [295, 150] width 105 height 34
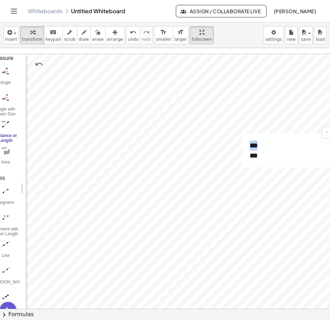
drag, startPoint x: 270, startPoint y: 147, endPoint x: 247, endPoint y: 143, distance: 23.3
click at [247, 143] on div "- + *** ***" at bounding box center [295, 150] width 105 height 34
drag, startPoint x: 271, startPoint y: 159, endPoint x: 246, endPoint y: 159, distance: 24.7
click at [246, 159] on div "- + *** ***" at bounding box center [295, 150] width 105 height 34
click at [268, 155] on div "***" at bounding box center [295, 156] width 91 height 10
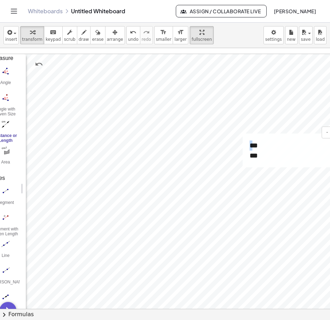
click at [251, 145] on div "*** ***" at bounding box center [295, 150] width 105 height 34
drag, startPoint x: 254, startPoint y: 147, endPoint x: 262, endPoint y: 146, distance: 8.4
drag, startPoint x: 273, startPoint y: 158, endPoint x: 263, endPoint y: 188, distance: 32.2
click at [113, 34] on div "button" at bounding box center [115, 32] width 16 height 8
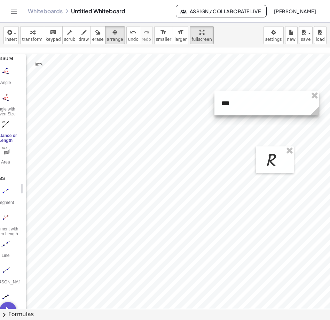
drag, startPoint x: 229, startPoint y: 111, endPoint x: 219, endPoint y: 98, distance: 16.4
click at [219, 98] on div at bounding box center [267, 103] width 105 height 24
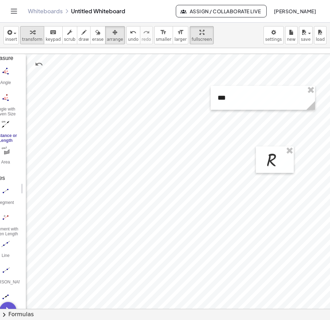
click at [40, 30] on div "button" at bounding box center [32, 32] width 21 height 8
click at [236, 97] on div "***" at bounding box center [263, 98] width 105 height 24
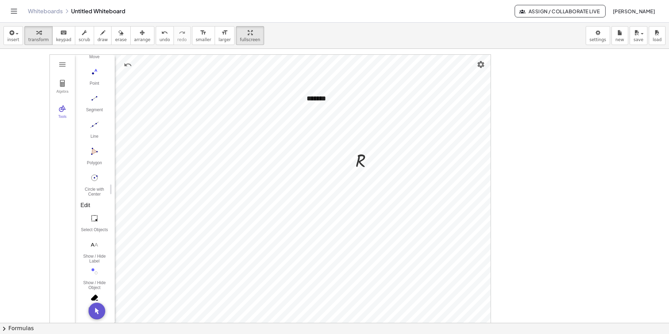
scroll to position [0, 0]
click at [101, 92] on button "Move" at bounding box center [94, 92] width 28 height 25
click at [330, 157] on div at bounding box center [366, 160] width 29 height 23
click at [330, 175] on icon at bounding box center [360, 177] width 7 height 7
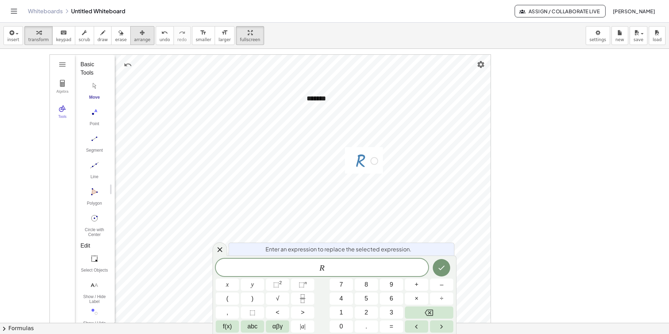
click at [140, 35] on div "button" at bounding box center [142, 32] width 16 height 8
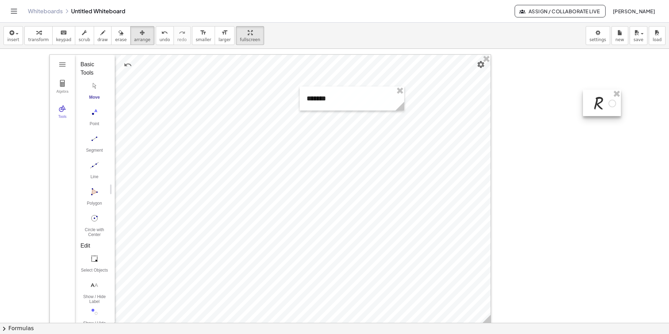
drag, startPoint x: 362, startPoint y: 164, endPoint x: 600, endPoint y: 103, distance: 246.2
click at [330, 105] on div at bounding box center [602, 103] width 38 height 26
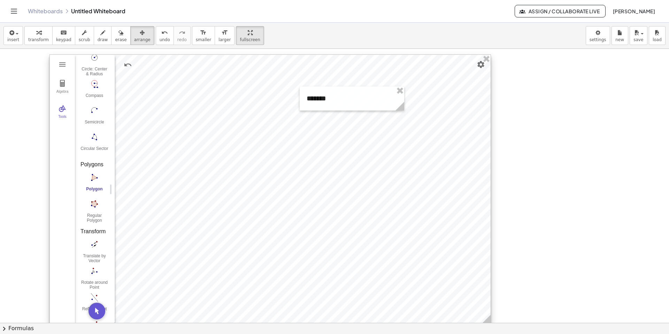
click at [244, 205] on div at bounding box center [270, 189] width 441 height 269
click at [45, 29] on div "button" at bounding box center [38, 32] width 21 height 8
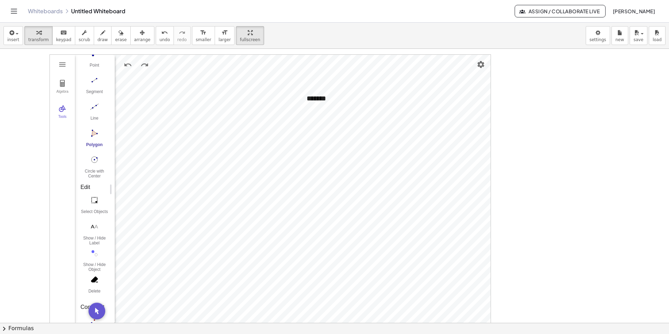
scroll to position [0, 0]
click at [175, 90] on div "Algebra Tools Point A Point B c = Circle through B with center A Point C f = Se…" at bounding box center [270, 188] width 442 height 269
drag, startPoint x: 354, startPoint y: 99, endPoint x: 303, endPoint y: 100, distance: 50.9
click at [303, 100] on div "- + *******" at bounding box center [352, 98] width 105 height 24
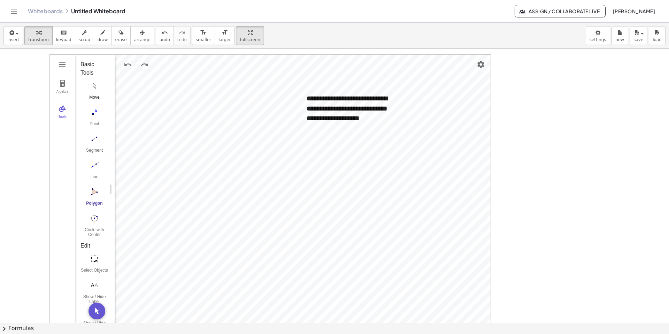
click at [95, 87] on img "Move. Drag or select object" at bounding box center [94, 85] width 28 height 11
click at [94, 168] on img "Line. Select two points or positions" at bounding box center [94, 165] width 28 height 11
click at [98, 141] on img "Segment. Select two points or positions" at bounding box center [94, 138] width 28 height 11
click at [20, 32] on button "insert" at bounding box center [13, 35] width 20 height 19
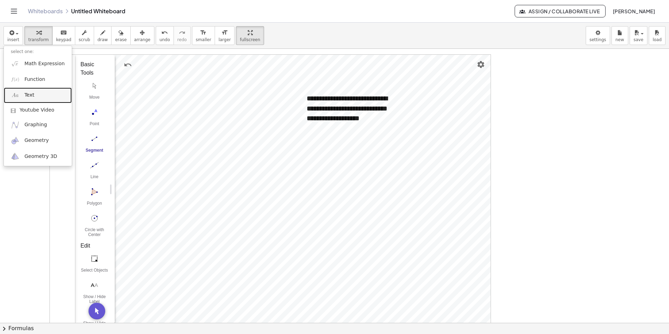
click at [40, 97] on link "Text" at bounding box center [38, 95] width 68 height 16
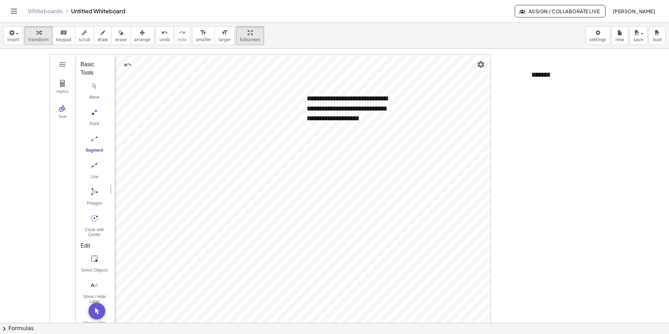
click at [330, 103] on div at bounding box center [334, 308] width 669 height 548
click at [144, 36] on div "button" at bounding box center [142, 32] width 16 height 8
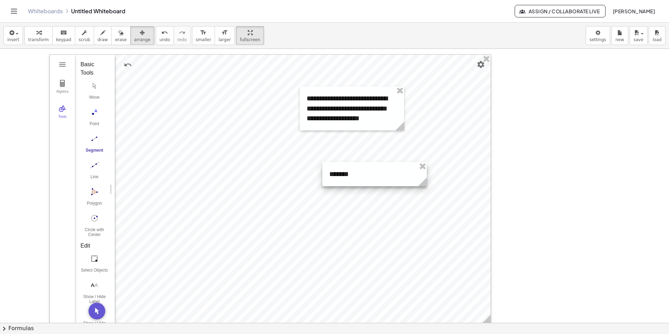
drag, startPoint x: 542, startPoint y: 75, endPoint x: 324, endPoint y: 173, distance: 238.6
click at [324, 173] on div at bounding box center [374, 174] width 105 height 24
click at [92, 117] on img "Point. Select position or line, function, or curve" at bounding box center [94, 112] width 28 height 11
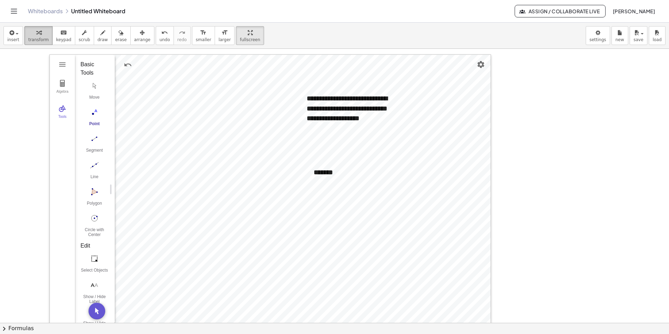
click at [41, 43] on button "transform" at bounding box center [38, 35] width 28 height 19
click at [330, 172] on div "*******" at bounding box center [359, 172] width 105 height 24
click at [140, 34] on icon "button" at bounding box center [142, 33] width 5 height 8
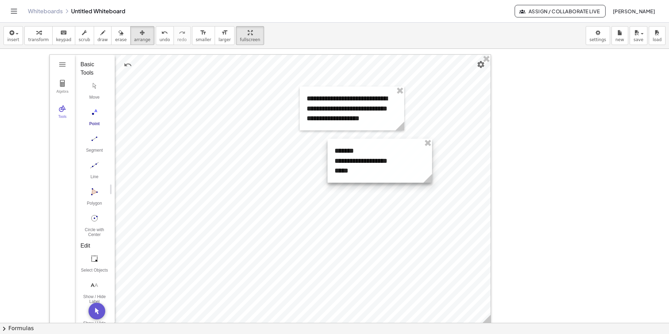
drag, startPoint x: 332, startPoint y: 183, endPoint x: 355, endPoint y: 162, distance: 31.4
click at [330, 162] on div at bounding box center [380, 161] width 105 height 44
click at [330, 172] on div at bounding box center [382, 162] width 105 height 44
click at [330, 173] on div at bounding box center [382, 162] width 105 height 44
click at [330, 172] on div at bounding box center [382, 162] width 105 height 44
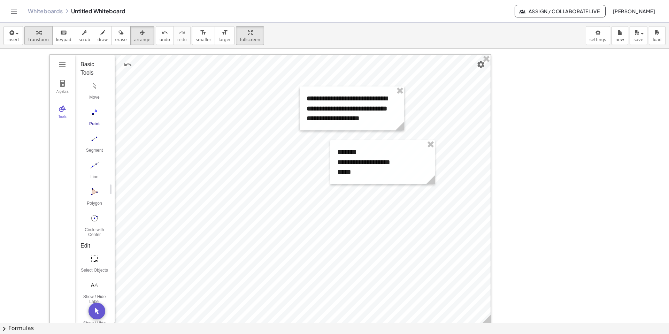
click at [48, 34] on button "transform" at bounding box center [38, 35] width 28 height 19
click at [330, 172] on div "**********" at bounding box center [382, 162] width 105 height 44
click at [325, 148] on div "Algebra Tools Point A Point B c = Circle through B with center A f = Segment A,…" at bounding box center [334, 308] width 669 height 548
click at [330, 153] on div "**********" at bounding box center [382, 162] width 105 height 44
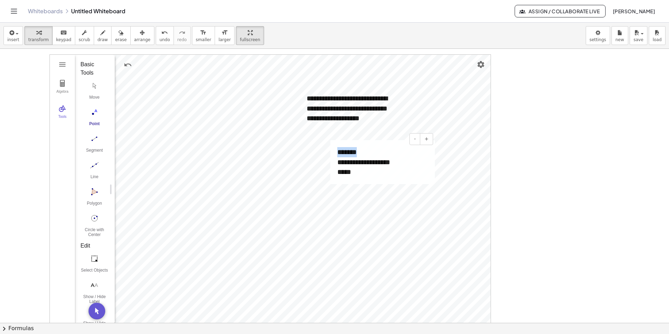
drag, startPoint x: 366, startPoint y: 153, endPoint x: 338, endPoint y: 147, distance: 28.8
click at [330, 147] on div "**********" at bounding box center [382, 162] width 105 height 44
click at [330, 174] on div "**********" at bounding box center [382, 162] width 105 height 44
click at [330, 148] on div "**********" at bounding box center [382, 167] width 105 height 54
click at [140, 36] on icon "button" at bounding box center [142, 33] width 5 height 8
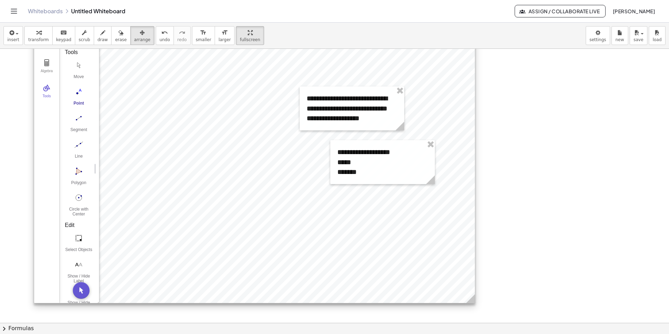
drag, startPoint x: 352, startPoint y: 254, endPoint x: 336, endPoint y: 174, distance: 81.7
click at [330, 174] on div "Algebra Tools Point A Point B c = Circle through B with center A f = Segment A,…" at bounding box center [334, 308] width 669 height 548
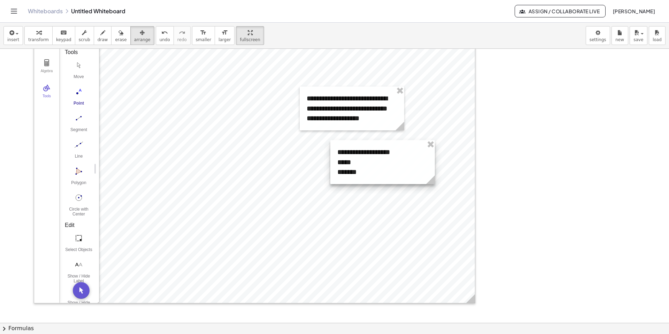
drag, startPoint x: 358, startPoint y: 171, endPoint x: 361, endPoint y: 169, distance: 4.3
click at [330, 169] on div at bounding box center [382, 162] width 105 height 44
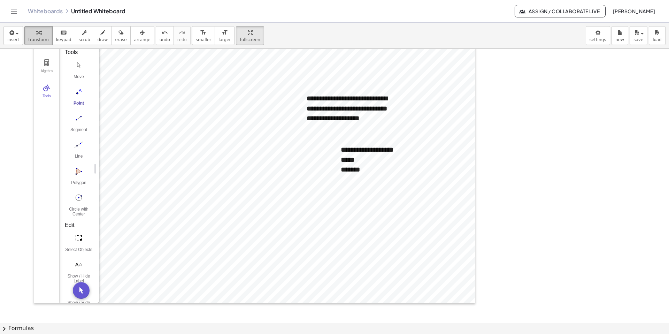
click at [31, 43] on button "transform" at bounding box center [38, 35] width 28 height 19
click at [330, 172] on div "*******" at bounding box center [386, 169] width 91 height 10
drag, startPoint x: 356, startPoint y: 161, endPoint x: 368, endPoint y: 161, distance: 11.2
click at [330, 161] on div "**********" at bounding box center [386, 160] width 105 height 44
drag, startPoint x: 352, startPoint y: 153, endPoint x: 336, endPoint y: 152, distance: 16.1
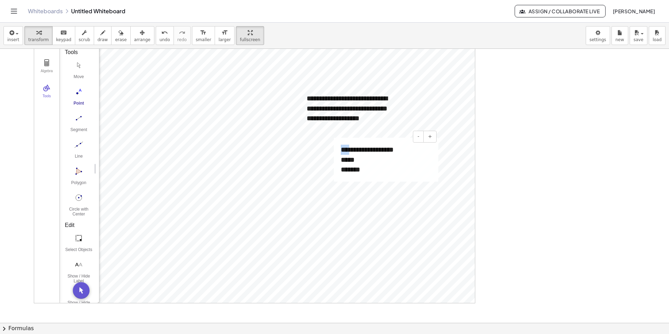
click at [330, 152] on div "**********" at bounding box center [386, 160] width 105 height 44
drag, startPoint x: 367, startPoint y: 149, endPoint x: 360, endPoint y: 149, distance: 7.3
click at [330, 149] on div "**********" at bounding box center [386, 160] width 105 height 44
click at [330, 148] on div "**********" at bounding box center [386, 160] width 105 height 44
click at [73, 66] on img "Move. Drag or select object" at bounding box center [79, 65] width 28 height 11
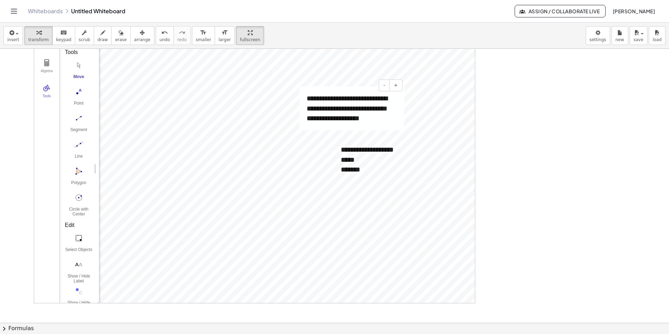
click at [330, 94] on div "Algebra Tools Point A Point B c = Circle through B with center A f = Segment A,…" at bounding box center [334, 308] width 669 height 548
click at [84, 95] on img "Point. Select position or line, function, or curve" at bounding box center [79, 91] width 28 height 11
click at [78, 124] on button "Segment" at bounding box center [79, 124] width 28 height 25
click at [78, 146] on img "Line. Select two points or positions" at bounding box center [79, 144] width 28 height 11
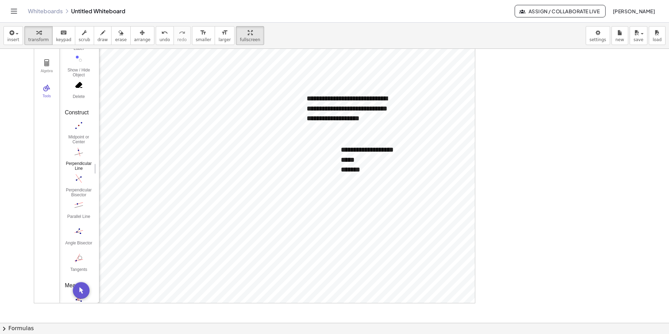
click at [82, 157] on button "Perpendicular Line" at bounding box center [79, 158] width 28 height 25
click at [75, 70] on div "Move Point Segment Line Polygon Circle with Center through Point" at bounding box center [76, 124] width 23 height 159
click at [81, 83] on button "Point" at bounding box center [79, 83] width 28 height 25
click at [84, 108] on img "Segment. Select two points or positions" at bounding box center [79, 103] width 28 height 11
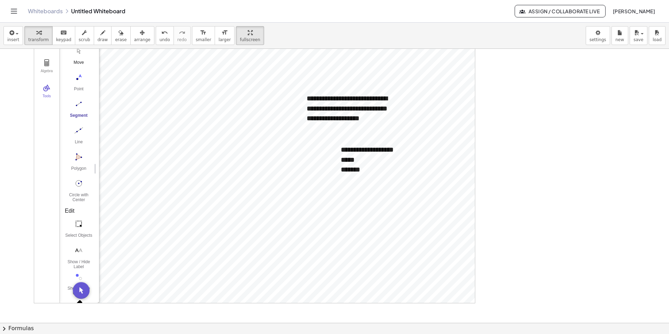
click at [83, 56] on button "Move" at bounding box center [79, 57] width 28 height 25
click at [79, 58] on button "Move" at bounding box center [79, 57] width 28 height 25
click at [311, 221] on div "Algebra Tools Point A Point B c = Circle through B with center A f = Segment A,…" at bounding box center [334, 308] width 669 height 548
drag, startPoint x: 348, startPoint y: 170, endPoint x: 369, endPoint y: 172, distance: 20.7
click at [330, 172] on div "*******" at bounding box center [386, 169] width 91 height 10
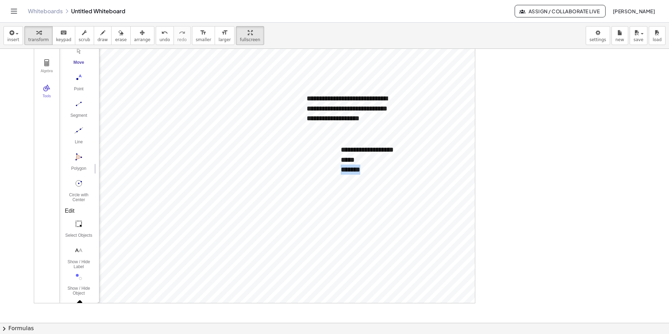
click at [330, 220] on div "Algebra Tools Point A Point B c = Circle through B with center A f = Segment A,…" at bounding box center [334, 308] width 669 height 548
click at [330, 192] on div "Algebra Tools Point A Point B c = Circle through B with center A f = Segment A,…" at bounding box center [334, 308] width 669 height 548
click at [81, 185] on img "Circle with Center through Point. Select center point, then point on circle" at bounding box center [79, 183] width 28 height 11
click at [84, 52] on img "Move. Drag or select object" at bounding box center [79, 50] width 28 height 11
drag, startPoint x: 479, startPoint y: 129, endPoint x: 487, endPoint y: 123, distance: 9.9
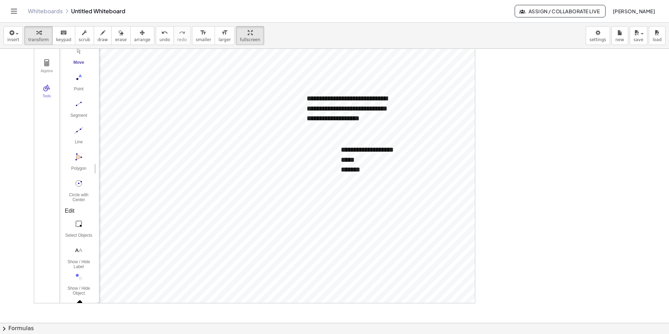
click at [330, 123] on div at bounding box center [334, 308] width 669 height 548
drag, startPoint x: 484, startPoint y: 138, endPoint x: 490, endPoint y: 127, distance: 12.8
click at [330, 127] on div at bounding box center [334, 308] width 669 height 548
drag, startPoint x: 371, startPoint y: 167, endPoint x: 337, endPoint y: 149, distance: 38.6
click at [330, 149] on div "**********" at bounding box center [386, 160] width 105 height 44
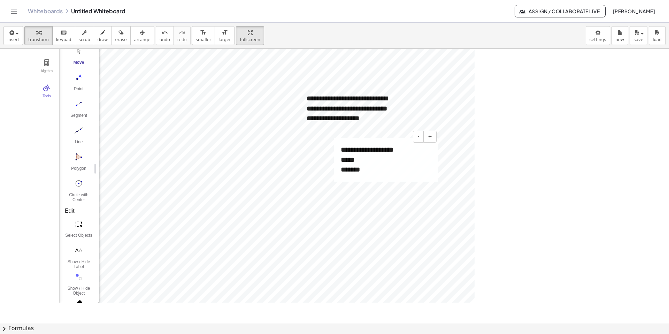
click at [330, 144] on div "**********" at bounding box center [386, 160] width 105 height 44
click at [81, 101] on img "Segment. Select two points or positions" at bounding box center [79, 103] width 28 height 11
click at [78, 64] on div "Move" at bounding box center [79, 65] width 28 height 10
click at [77, 58] on button "Move" at bounding box center [79, 57] width 28 height 25
drag, startPoint x: 368, startPoint y: 172, endPoint x: 335, endPoint y: 169, distance: 33.2
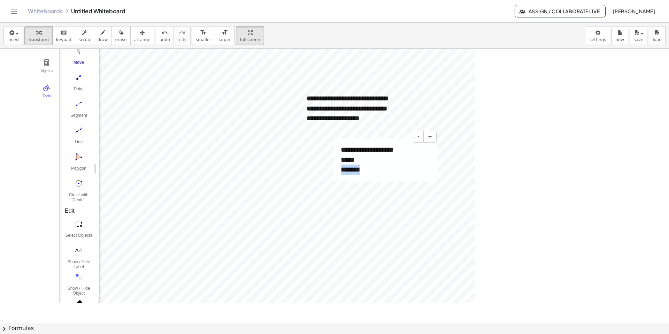
click at [330, 169] on div "**********" at bounding box center [386, 160] width 105 height 44
click at [330, 170] on div "*******" at bounding box center [386, 169] width 91 height 10
click at [330, 125] on div "**********" at bounding box center [352, 108] width 105 height 44
drag, startPoint x: 378, startPoint y: 122, endPoint x: 300, endPoint y: 94, distance: 83.1
click at [300, 94] on div "**********" at bounding box center [352, 108] width 105 height 44
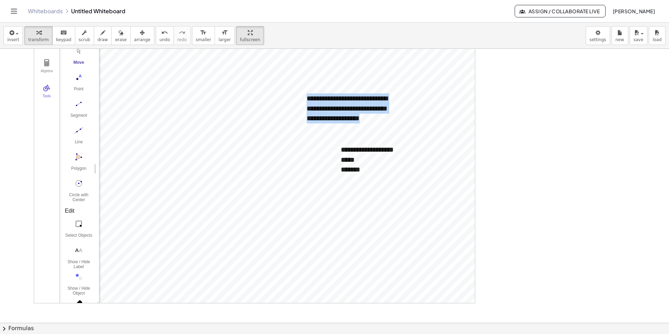
click at [330, 126] on div at bounding box center [334, 308] width 669 height 548
click at [66, 52] on img "Move. Drag or select object" at bounding box center [79, 50] width 28 height 11
click at [330, 151] on div "Algebra Tools Point A Point B c = Circle through B with center A f = Segment A,…" at bounding box center [334, 308] width 669 height 548
click at [74, 78] on img "Point. Select position or line, function, or curve" at bounding box center [79, 77] width 28 height 11
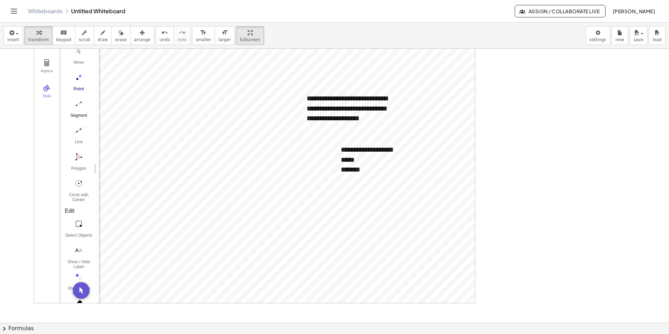
click at [76, 107] on img "Segment. Select two points or positions" at bounding box center [79, 103] width 28 height 11
click at [80, 199] on div "Perpendicular Line" at bounding box center [79, 204] width 28 height 10
click at [80, 96] on img "Point. Select position or line, function, or curve" at bounding box center [79, 91] width 28 height 11
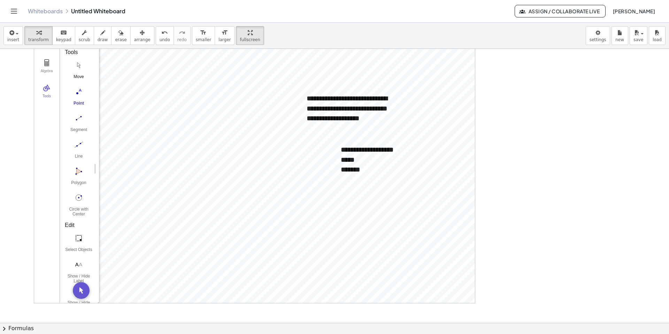
click at [75, 71] on button "Move" at bounding box center [79, 71] width 28 height 25
click at [61, 37] on span "keypad" at bounding box center [63, 39] width 15 height 5
click at [41, 40] on span "transform" at bounding box center [38, 39] width 21 height 5
click at [17, 37] on button "insert" at bounding box center [13, 35] width 20 height 19
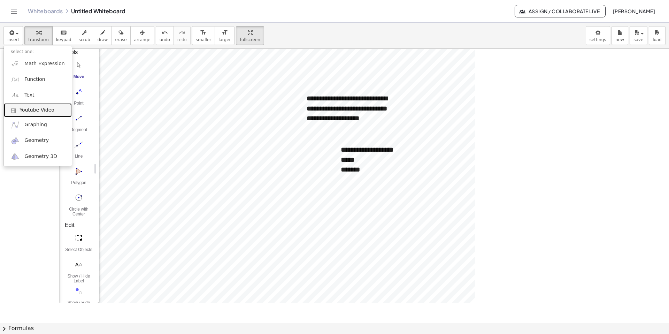
click at [28, 103] on link "Youtube Video" at bounding box center [38, 110] width 68 height 14
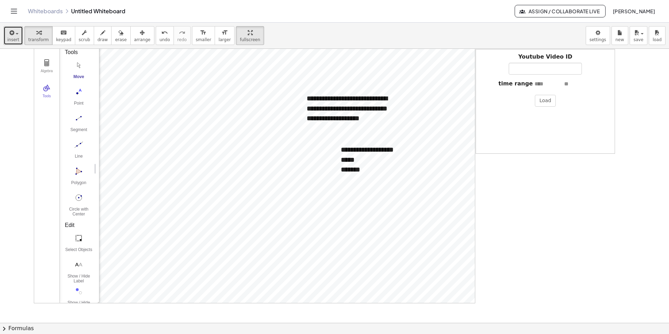
click at [22, 40] on button "insert" at bounding box center [13, 35] width 20 height 19
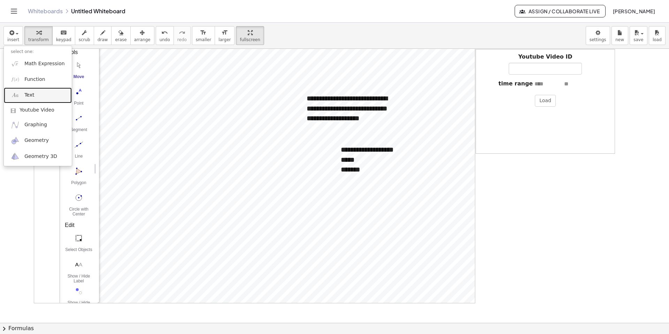
click at [28, 91] on link "Text" at bounding box center [38, 95] width 68 height 16
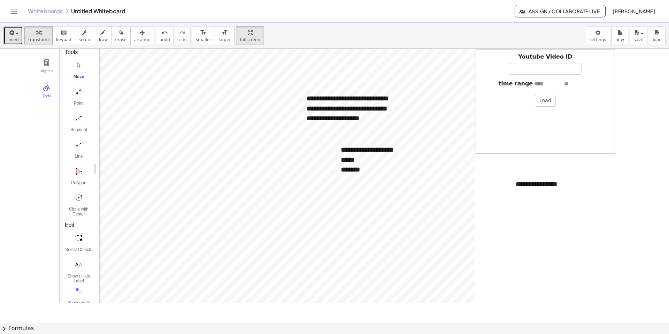
click at [12, 38] on span "insert" at bounding box center [13, 39] width 12 height 5
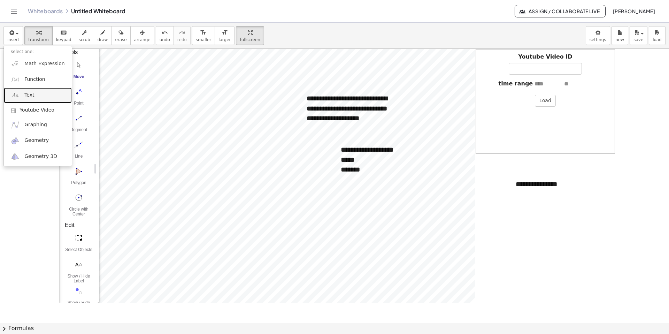
click at [32, 90] on link "Text" at bounding box center [38, 95] width 68 height 16
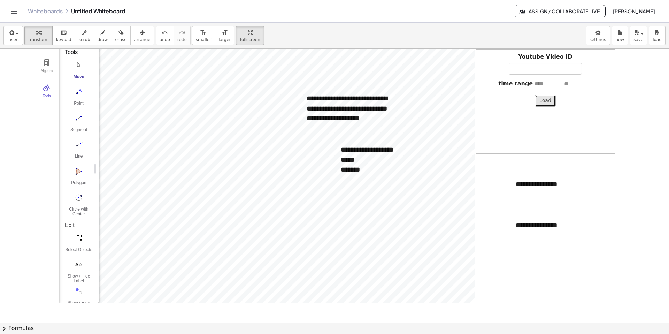
click at [330, 99] on button "Load" at bounding box center [545, 101] width 21 height 12
click at [17, 30] on div "button" at bounding box center [13, 32] width 12 height 8
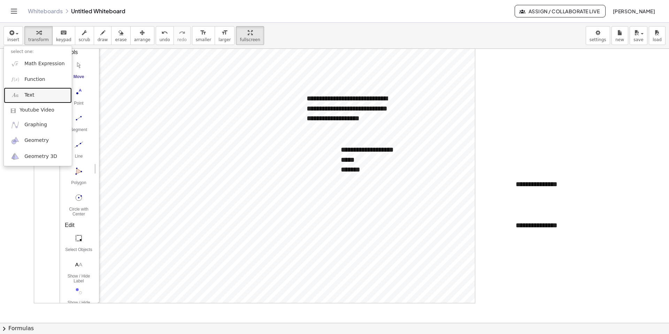
click at [29, 94] on span "Text" at bounding box center [29, 95] width 10 height 7
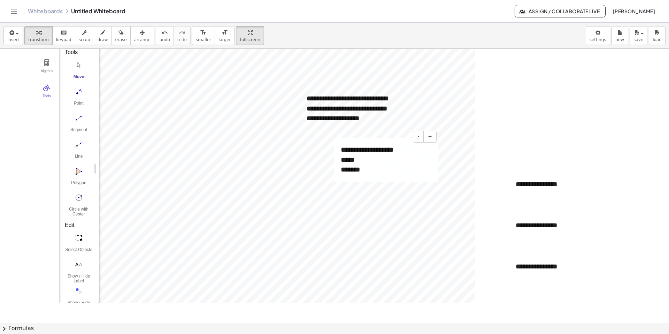
click at [330, 165] on div "*******" at bounding box center [386, 169] width 91 height 10
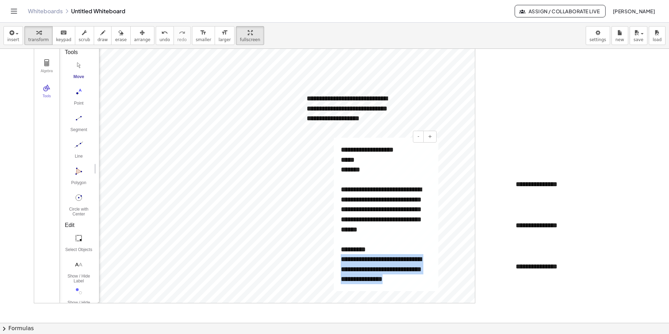
drag, startPoint x: 402, startPoint y: 281, endPoint x: 336, endPoint y: 256, distance: 70.5
click at [330, 256] on div "**********" at bounding box center [386, 214] width 105 height 153
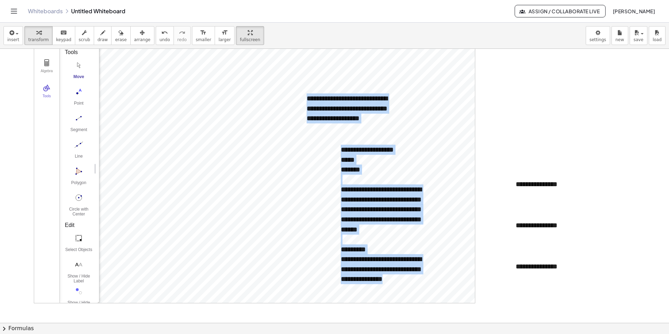
drag, startPoint x: 529, startPoint y: 115, endPoint x: 495, endPoint y: 167, distance: 62.0
click at [330, 174] on div "Algebra Tools Point A Point B c = Circle through B with center A f = Segment A,…" at bounding box center [334, 308] width 669 height 548
click at [78, 60] on img "Move. Drag or select object" at bounding box center [79, 65] width 28 height 11
click at [330, 180] on div "Algebra Tools Point A Point B c = Circle through B with center A f = Segment A,…" at bounding box center [334, 308] width 669 height 548
click at [330, 268] on div "**********" at bounding box center [386, 234] width 91 height 100
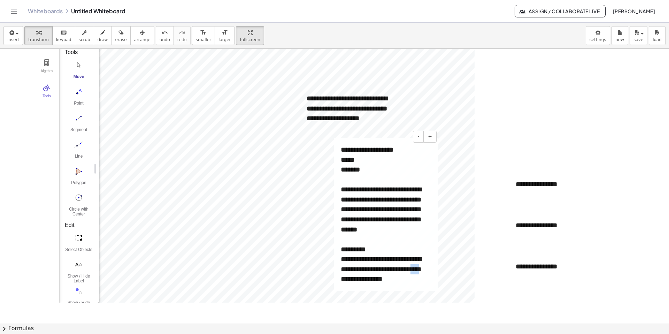
drag, startPoint x: 348, startPoint y: 283, endPoint x: 423, endPoint y: 271, distance: 76.6
click at [330, 271] on div "**********" at bounding box center [386, 234] width 91 height 100
click at [330, 285] on div "**********" at bounding box center [386, 214] width 105 height 153
click at [293, 87] on div "Algebra Tools Point A Point B c = Circle through B with center A f = Segment A,…" at bounding box center [334, 308] width 669 height 548
drag, startPoint x: 375, startPoint y: 122, endPoint x: 309, endPoint y: 88, distance: 74.2
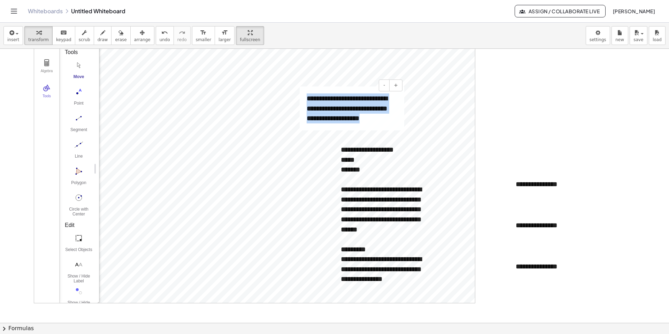
click at [309, 88] on div "**********" at bounding box center [352, 108] width 105 height 44
click at [330, 126] on div "**********" at bounding box center [352, 108] width 105 height 44
drag, startPoint x: 374, startPoint y: 124, endPoint x: 307, endPoint y: 93, distance: 73.3
click at [307, 93] on div "**********" at bounding box center [352, 108] width 105 height 44
click at [330, 139] on div "- +" at bounding box center [384, 137] width 105 height 12
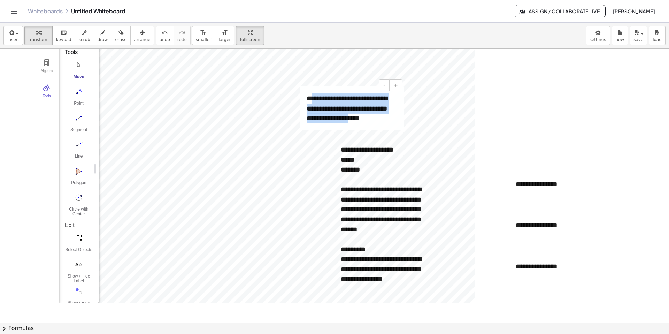
drag, startPoint x: 314, startPoint y: 99, endPoint x: 356, endPoint y: 118, distance: 46.3
click at [330, 117] on div "**********" at bounding box center [352, 108] width 105 height 44
click at [330, 125] on div "**********" at bounding box center [352, 108] width 105 height 44
click at [330, 137] on div "Algebra Tools Point A Point B c = Circle through B with center A f = Segment A,…" at bounding box center [334, 308] width 669 height 548
drag, startPoint x: 72, startPoint y: 93, endPoint x: 91, endPoint y: 99, distance: 19.5
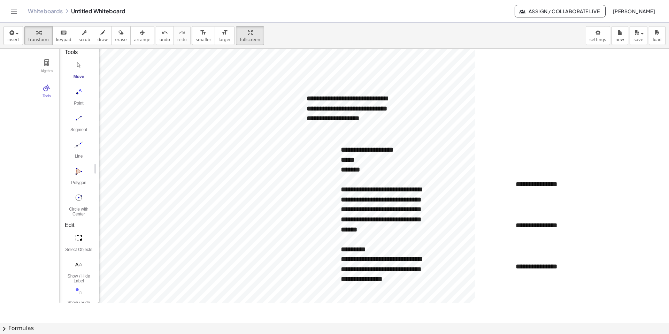
click at [72, 93] on img "Point. Select position or line, function, or curve" at bounding box center [79, 91] width 28 height 11
click at [80, 120] on img "Segment. Select two points or positions" at bounding box center [79, 118] width 28 height 11
click at [76, 93] on img "Point. Select position or line, function, or curve" at bounding box center [79, 91] width 28 height 11
click at [79, 77] on div "Move" at bounding box center [79, 79] width 28 height 10
click at [19, 39] on button "insert" at bounding box center [13, 35] width 20 height 19
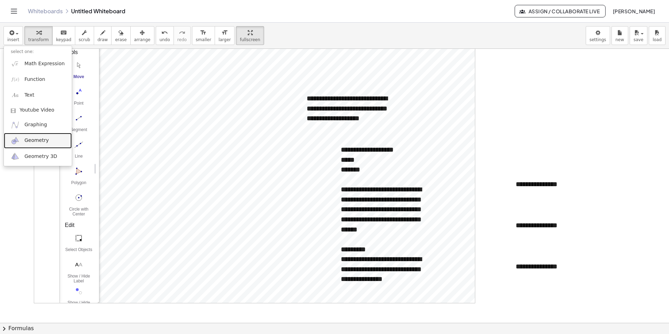
click at [41, 137] on link "Geometry" at bounding box center [38, 141] width 68 height 16
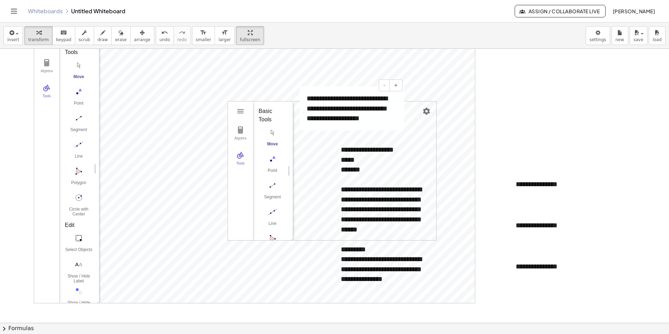
click at [330, 83] on div "- +" at bounding box center [350, 85] width 105 height 12
click at [136, 38] on span "arrange" at bounding box center [142, 39] width 16 height 5
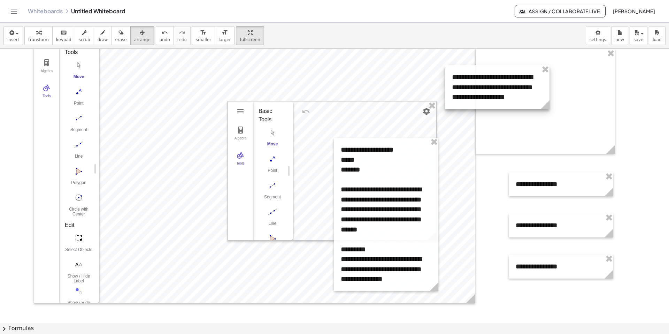
drag, startPoint x: 350, startPoint y: 101, endPoint x: 571, endPoint y: 72, distance: 222.9
click at [330, 72] on div at bounding box center [497, 87] width 105 height 44
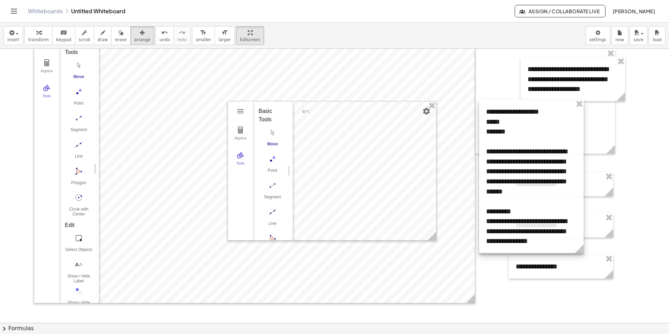
drag, startPoint x: 413, startPoint y: 184, endPoint x: 623, endPoint y: 120, distance: 220.2
click at [330, 120] on div at bounding box center [531, 176] width 105 height 153
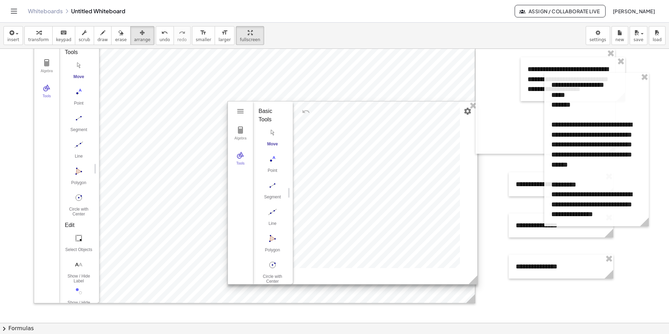
drag, startPoint x: 438, startPoint y: 243, endPoint x: 533, endPoint y: 318, distance: 122.1
click at [330, 284] on icon at bounding box center [473, 279] width 9 height 9
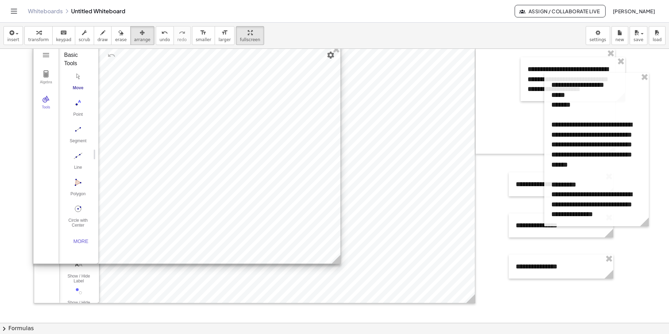
drag, startPoint x: 450, startPoint y: 254, endPoint x: 256, endPoint y: 198, distance: 202.4
click at [256, 198] on div at bounding box center [186, 154] width 307 height 218
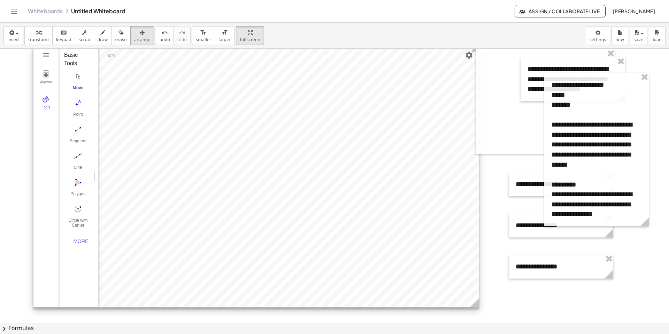
drag, startPoint x: 338, startPoint y: 261, endPoint x: 476, endPoint y: 304, distance: 145.0
click at [330, 290] on icon at bounding box center [474, 302] width 9 height 9
click at [83, 208] on img "Circle with Center through Point. Select center point, then point on circle" at bounding box center [78, 208] width 28 height 11
click at [82, 207] on img "Circle with Center through Point. Select center point, then point on circle" at bounding box center [78, 208] width 28 height 11
click at [218, 149] on div at bounding box center [255, 176] width 445 height 262
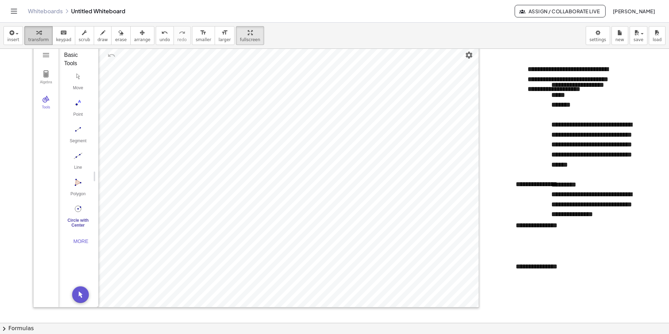
click at [38, 39] on span "transform" at bounding box center [38, 39] width 21 height 5
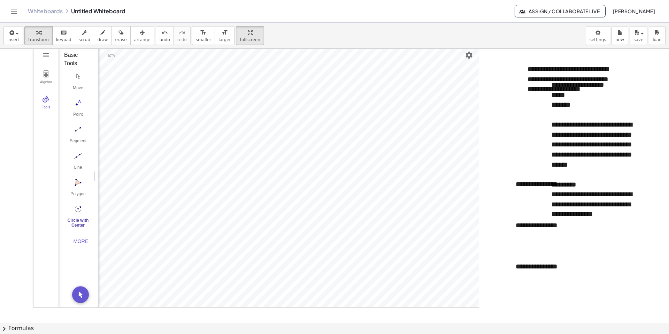
click at [80, 209] on img "Circle with Center through Point. Select center point, then point on circle" at bounding box center [78, 208] width 28 height 11
click at [76, 160] on img "Line. Select two points or positions" at bounding box center [78, 155] width 28 height 11
click at [81, 130] on img "Segment. Select two points or positions" at bounding box center [78, 129] width 28 height 11
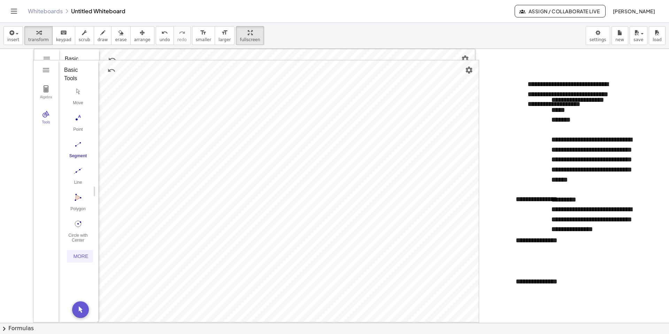
click at [84, 253] on button "More" at bounding box center [81, 256] width 28 height 13
click at [79, 239] on img "Angle. Select three points or two lines" at bounding box center [78, 238] width 28 height 11
click at [80, 174] on img "Line. Select two points or positions" at bounding box center [78, 170] width 28 height 11
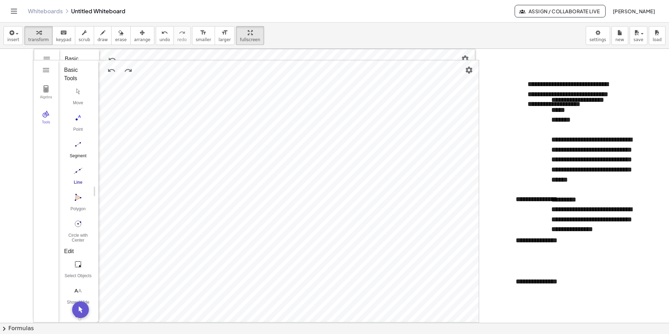
click at [81, 148] on img "Segment. Select two points or positions" at bounding box center [78, 144] width 28 height 11
click at [72, 92] on img "Move. Drag or select object" at bounding box center [78, 91] width 28 height 11
click at [76, 95] on img "Move. Drag or select object" at bounding box center [78, 91] width 28 height 11
click at [77, 172] on img "Line. Select two points or positions" at bounding box center [78, 170] width 28 height 11
click at [78, 145] on img "Segment. Select two points or positions" at bounding box center [78, 144] width 28 height 11
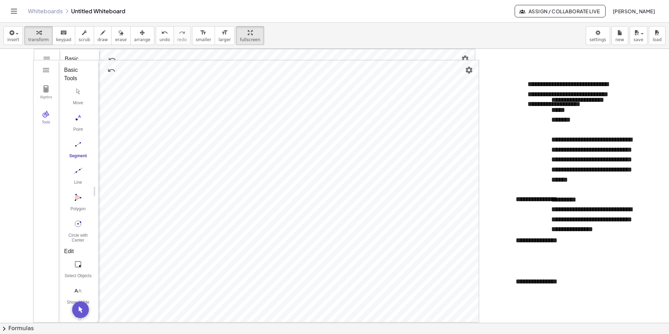
click at [77, 150] on button "Segment" at bounding box center [78, 150] width 28 height 25
click at [64, 41] on span "keypad" at bounding box center [63, 39] width 15 height 5
click at [20, 39] on button "insert" at bounding box center [13, 35] width 20 height 19
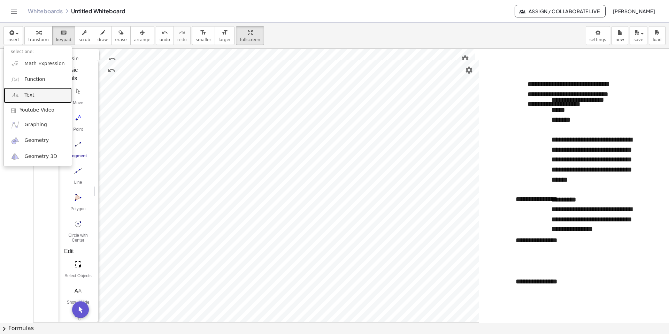
click at [28, 94] on span "Text" at bounding box center [29, 95] width 10 height 7
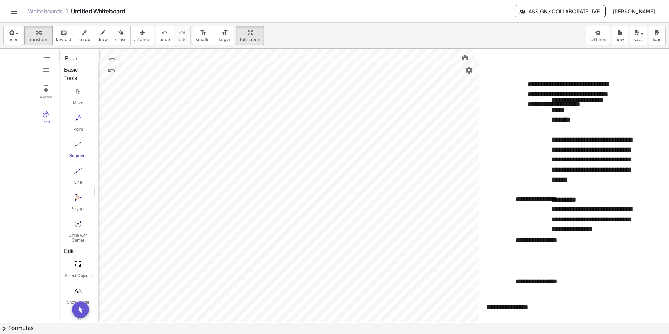
click at [79, 143] on img "Segment. Select two points or positions" at bounding box center [78, 144] width 28 height 11
click at [75, 99] on button "Move" at bounding box center [78, 97] width 28 height 25
click at [79, 148] on img "Segment. Select two points or positions" at bounding box center [78, 144] width 28 height 11
click at [79, 245] on img "Angle. Select three points or two lines" at bounding box center [78, 247] width 28 height 11
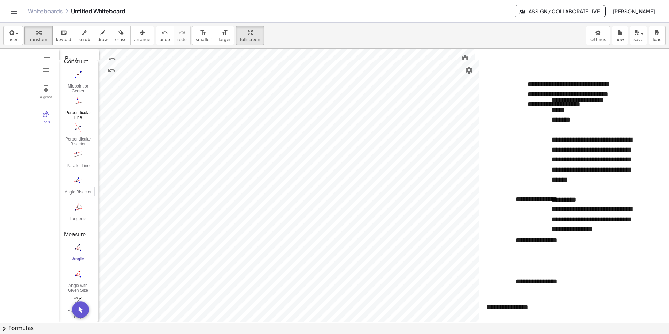
click at [78, 104] on img "Perpendicular Line. Select perpendicular line and point" at bounding box center [78, 100] width 28 height 11
click at [76, 153] on button "Segment" at bounding box center [78, 150] width 28 height 25
click at [78, 239] on img "Angle. Select three points or two lines" at bounding box center [78, 237] width 28 height 11
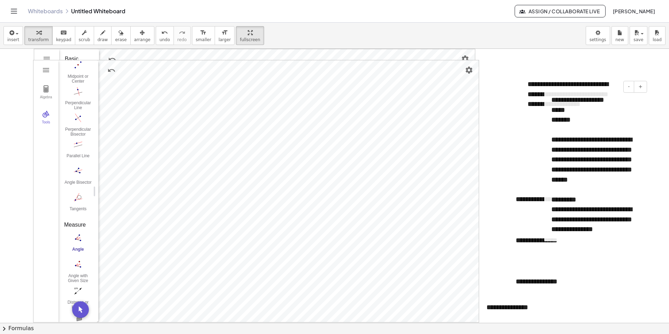
click at [330, 93] on div "**********" at bounding box center [596, 164] width 105 height 153
click at [330, 124] on div at bounding box center [545, 116] width 139 height 105
click at [330, 113] on div "**********" at bounding box center [596, 164] width 105 height 153
click at [330, 274] on div at bounding box center [334, 323] width 669 height 548
click at [137, 40] on span "arrange" at bounding box center [142, 39] width 16 height 5
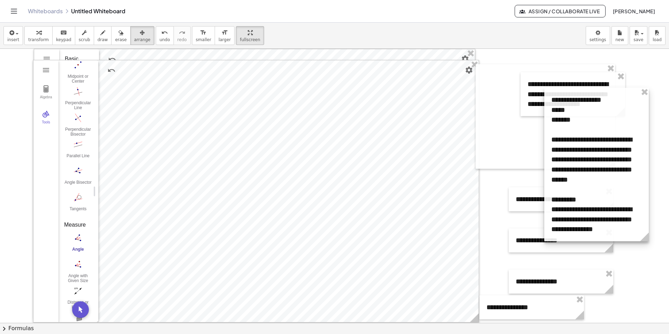
click at [330, 109] on div at bounding box center [596, 164] width 105 height 153
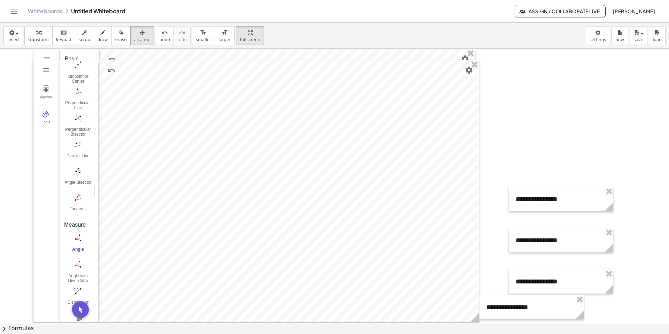
drag, startPoint x: 561, startPoint y: 119, endPoint x: 602, endPoint y: 131, distance: 42.9
click at [330, 118] on div at bounding box center [334, 323] width 669 height 548
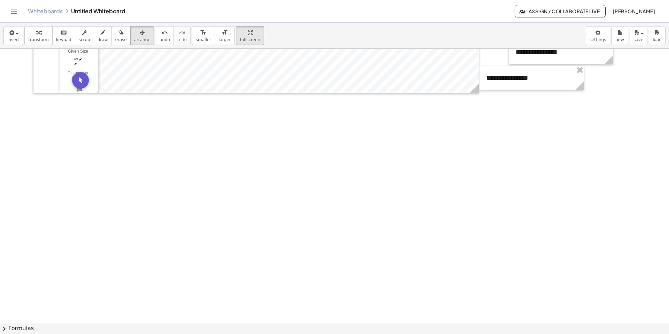
scroll to position [247, 0]
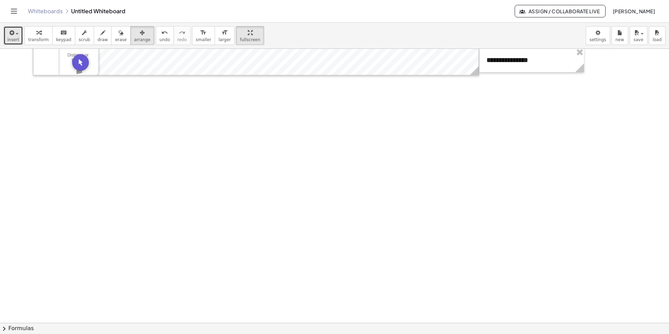
click at [15, 39] on span "insert" at bounding box center [13, 39] width 12 height 5
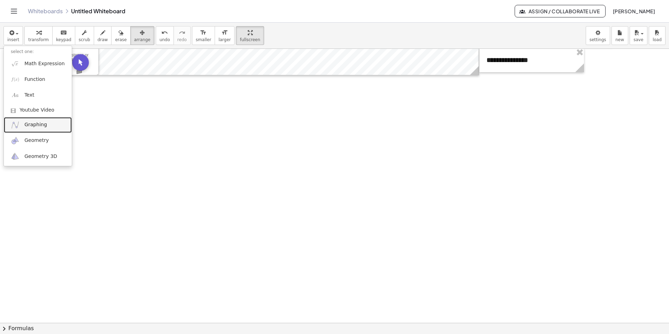
click at [38, 128] on span "Graphing" at bounding box center [35, 124] width 23 height 7
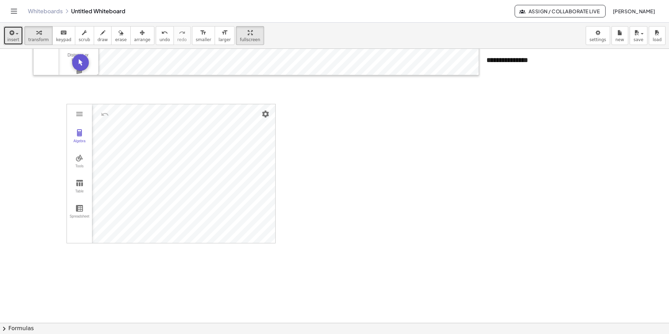
click at [16, 27] on button "insert" at bounding box center [13, 35] width 20 height 19
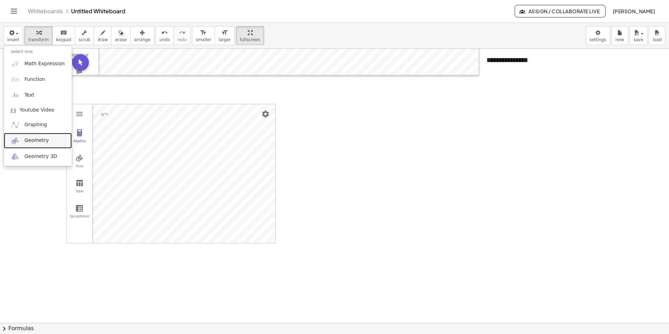
click at [31, 134] on link "Geometry" at bounding box center [38, 141] width 68 height 16
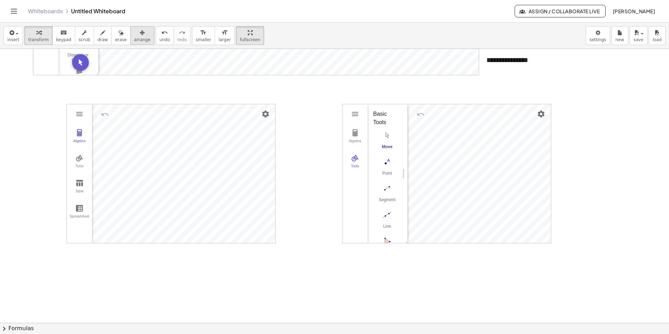
click at [134, 40] on span "arrange" at bounding box center [142, 39] width 16 height 5
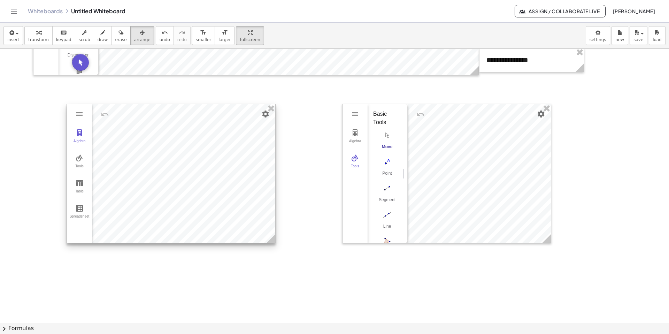
drag, startPoint x: 341, startPoint y: 107, endPoint x: 144, endPoint y: 105, distance: 196.9
click at [144, 105] on div "Algebra Tools Point A Point B c = Circle through B with center A f = Segment A,…" at bounding box center [334, 76] width 669 height 548
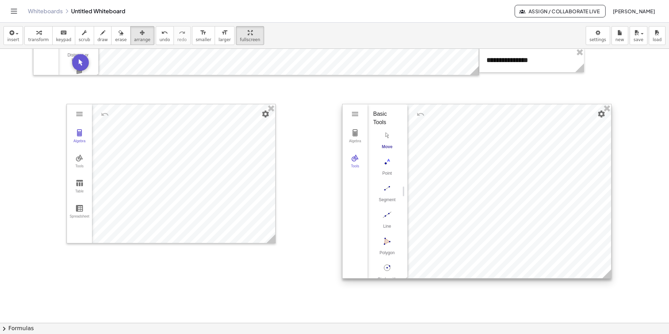
drag, startPoint x: 548, startPoint y: 240, endPoint x: 524, endPoint y: 237, distance: 23.7
click at [330, 276] on icon at bounding box center [606, 273] width 9 height 9
click at [11, 32] on icon "button" at bounding box center [11, 33] width 6 height 8
click at [330, 196] on button "Segment" at bounding box center [387, 194] width 28 height 25
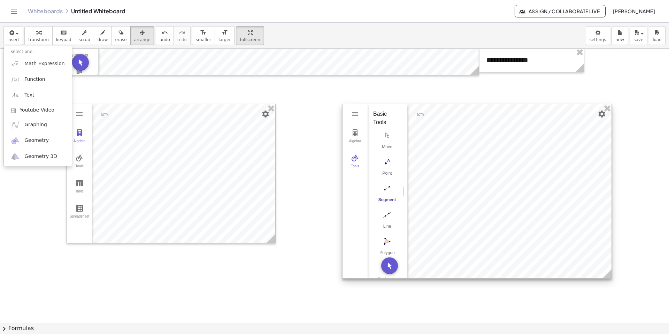
click at [330, 156] on div at bounding box center [477, 191] width 269 height 174
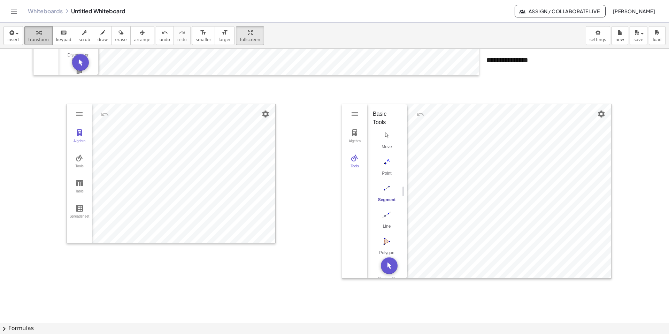
click at [41, 38] on span "transform" at bounding box center [38, 39] width 21 height 5
click at [330, 162] on img "Point. Select position or line, function, or curve" at bounding box center [387, 161] width 28 height 11
click at [330, 213] on img "Line. Select two points or positions" at bounding box center [387, 214] width 28 height 11
click at [330, 189] on img "Segment. Select two points or positions" at bounding box center [387, 188] width 28 height 11
drag, startPoint x: 332, startPoint y: 133, endPoint x: 322, endPoint y: 195, distance: 62.8
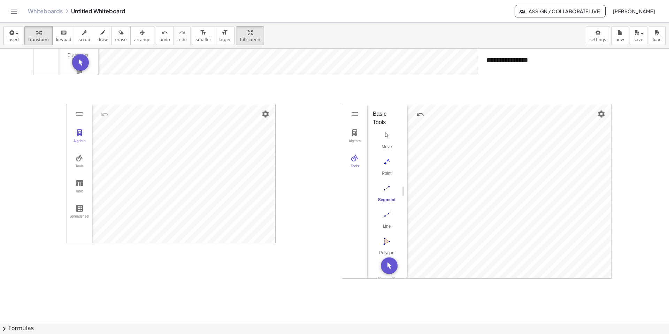
click at [328, 202] on div at bounding box center [334, 76] width 669 height 548
drag, startPoint x: 285, startPoint y: 150, endPoint x: 293, endPoint y: 205, distance: 55.6
click at [293, 205] on div at bounding box center [334, 76] width 669 height 548
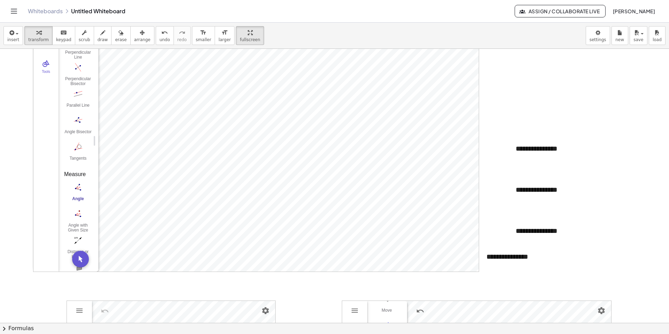
scroll to position [15, 0]
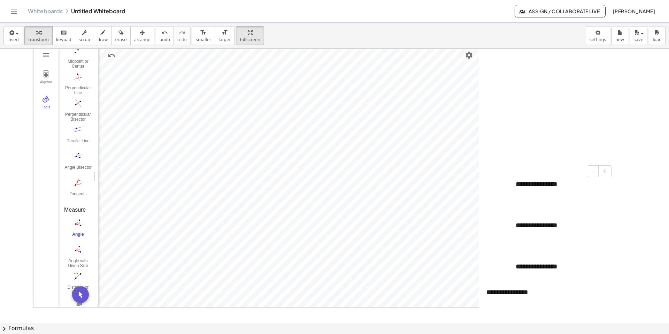
click at [330, 182] on div "**********" at bounding box center [561, 184] width 105 height 24
click at [142, 40] on span "arrange" at bounding box center [142, 39] width 16 height 5
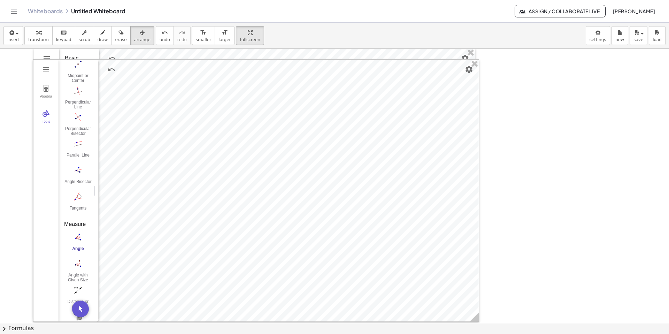
scroll to position [0, 0]
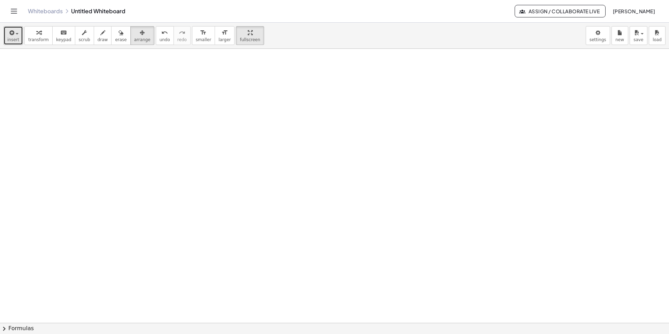
click at [15, 36] on div "button" at bounding box center [13, 32] width 12 height 8
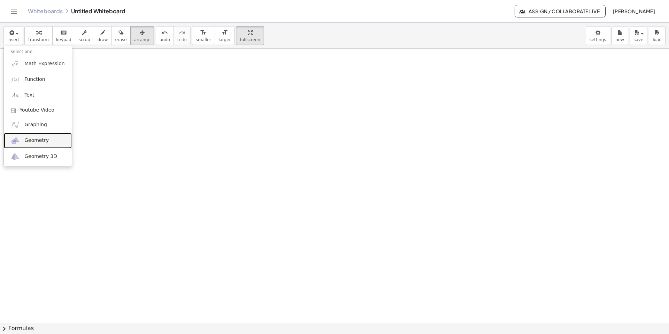
click at [26, 141] on span "Geometry" at bounding box center [36, 140] width 24 height 7
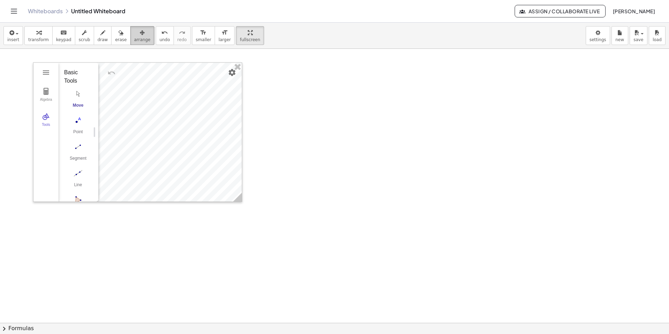
click at [141, 40] on span "arrange" at bounding box center [142, 39] width 16 height 5
drag, startPoint x: 239, startPoint y: 197, endPoint x: 449, endPoint y: 206, distance: 210.7
click at [249, 208] on icon at bounding box center [244, 203] width 9 height 9
